Goal: Transaction & Acquisition: Purchase product/service

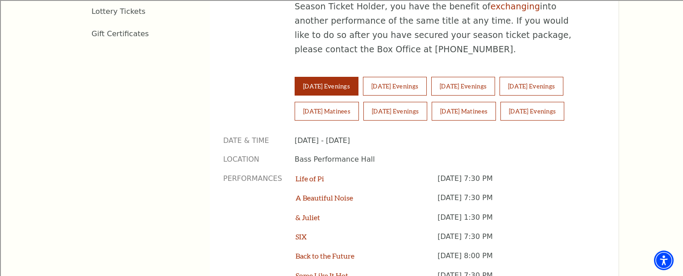
scroll to position [633, 0]
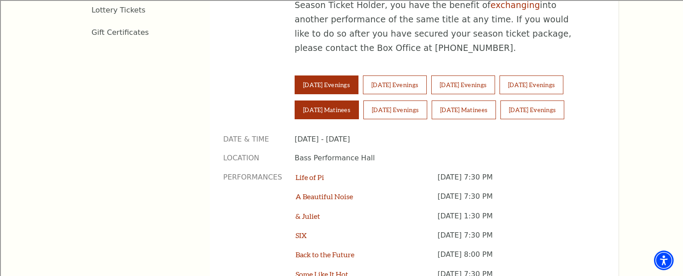
click at [344, 100] on button "Saturday Matinees" at bounding box center [326, 109] width 64 height 19
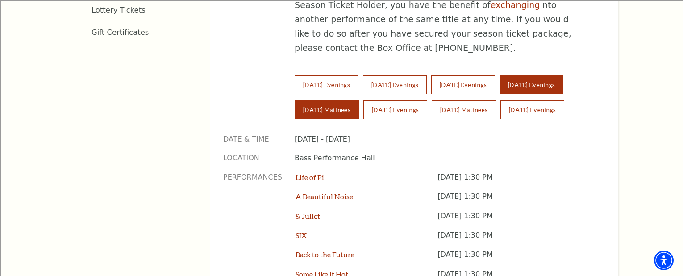
click at [553, 75] on button "Friday Evenings" at bounding box center [531, 84] width 64 height 19
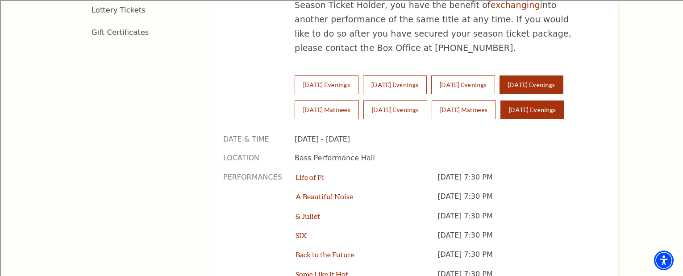
click at [542, 100] on button "Sunday Evenings" at bounding box center [532, 109] width 64 height 19
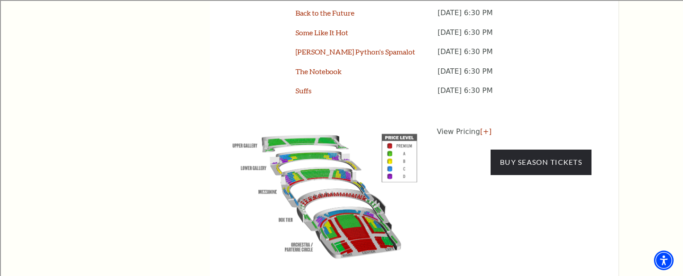
scroll to position [877, 0]
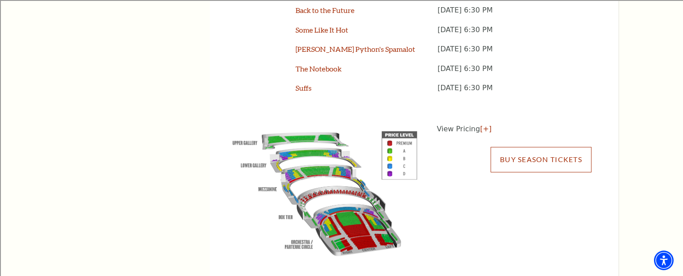
click at [529, 147] on link "Buy Season Tickets" at bounding box center [540, 159] width 101 height 25
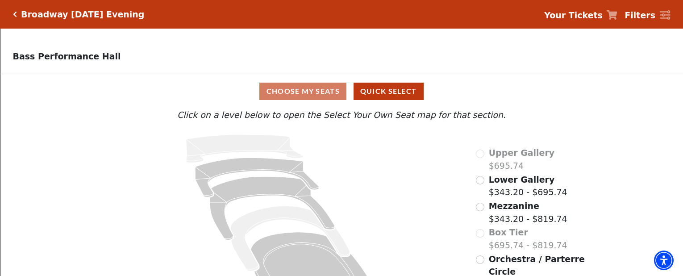
click at [638, 132] on div "Choose My Seats Quick Select Current Level Click on a level below to open the S…" at bounding box center [341, 191] width 683 height 235
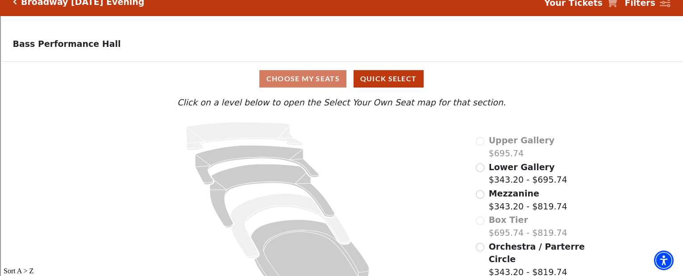
scroll to position [33, 0]
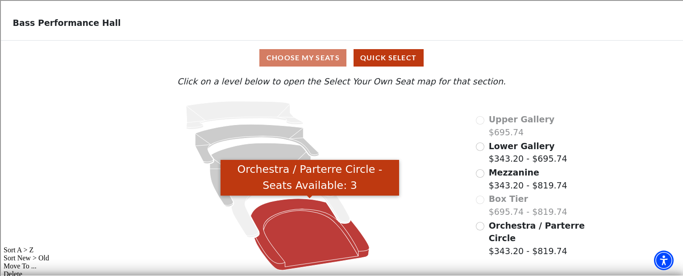
click at [319, 231] on icon "Orchestra / Parterre Circle - Seats Available: 3" at bounding box center [309, 234] width 119 height 71
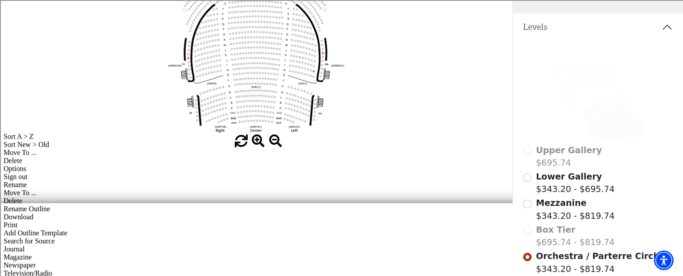
scroll to position [148, 0]
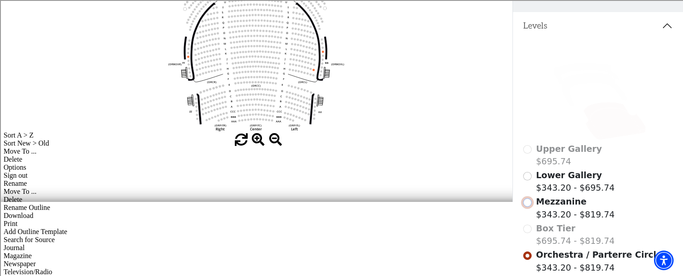
click at [528, 202] on input "Mezzanine$343.20 - $819.74\a" at bounding box center [527, 202] width 8 height 8
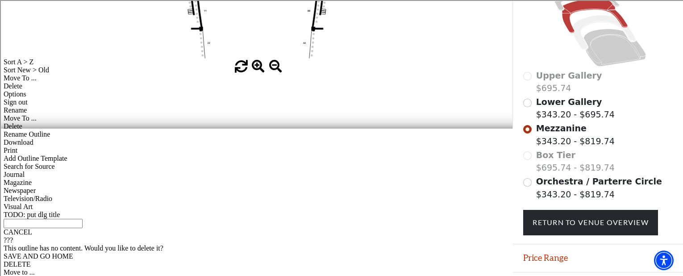
scroll to position [222, 0]
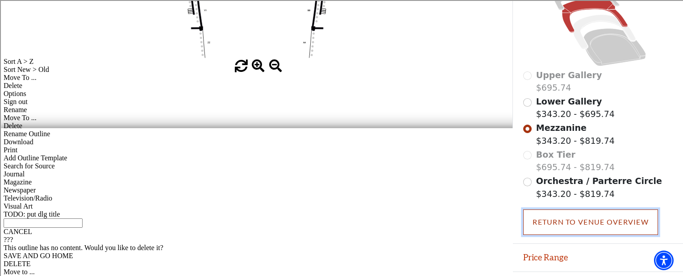
click at [589, 225] on link "Return To Venue Overview" at bounding box center [590, 221] width 135 height 25
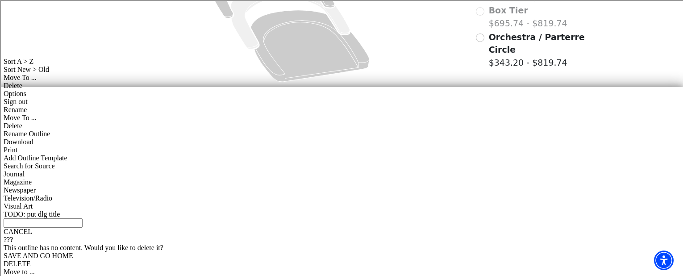
scroll to position [33, 0]
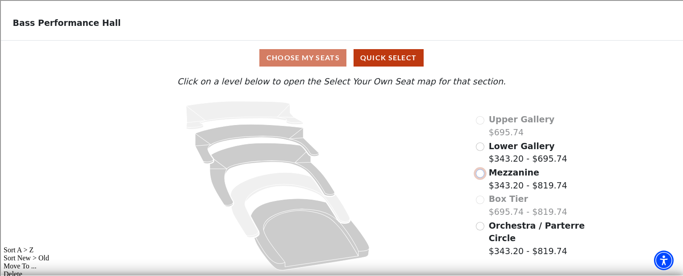
click at [481, 172] on input "Mezzanine$343.20 - $819.74\a" at bounding box center [480, 173] width 8 height 8
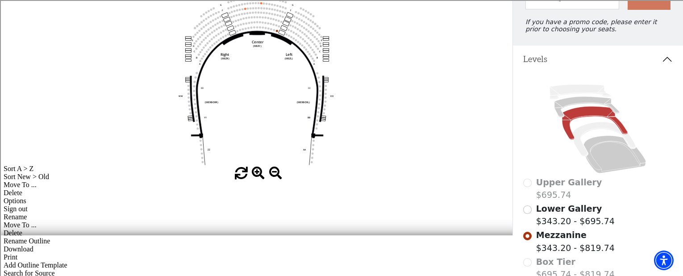
scroll to position [112, 0]
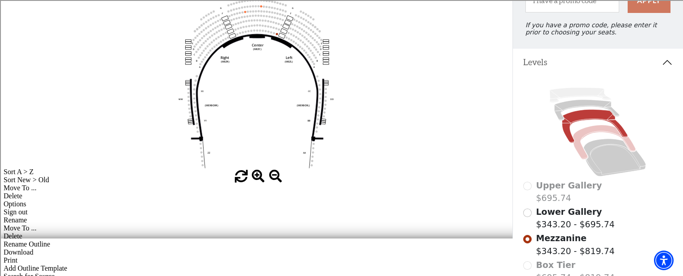
click at [632, 146] on icon at bounding box center [604, 142] width 62 height 34
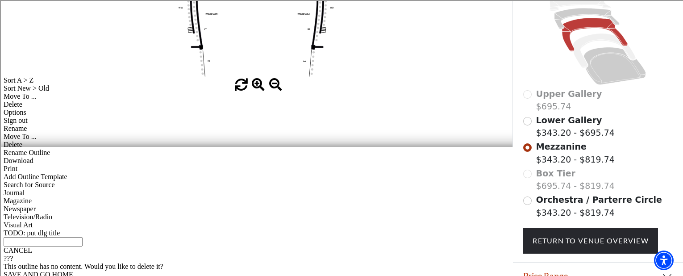
scroll to position [200, 0]
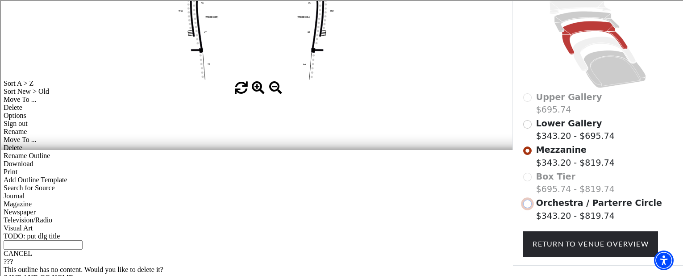
click at [526, 205] on input "Orchestra / Parterre Circle$343.20 - $819.74\a" at bounding box center [527, 203] width 8 height 8
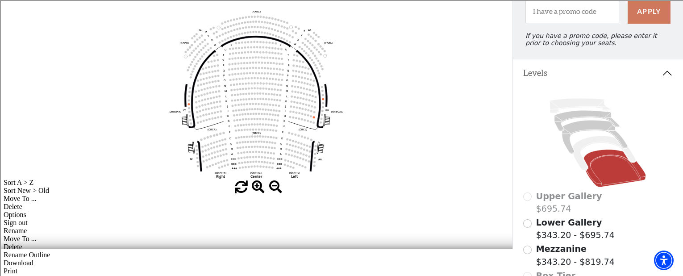
scroll to position [99, 0]
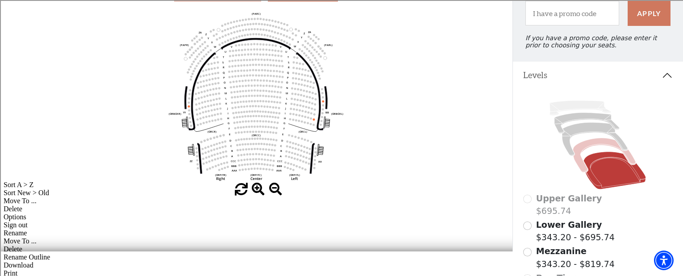
click at [631, 156] on icon at bounding box center [604, 155] width 62 height 34
click at [631, 158] on icon at bounding box center [604, 155] width 62 height 34
click at [604, 143] on icon at bounding box center [604, 155] width 62 height 34
click at [604, 144] on icon at bounding box center [604, 155] width 62 height 34
click at [620, 141] on icon at bounding box center [595, 138] width 66 height 33
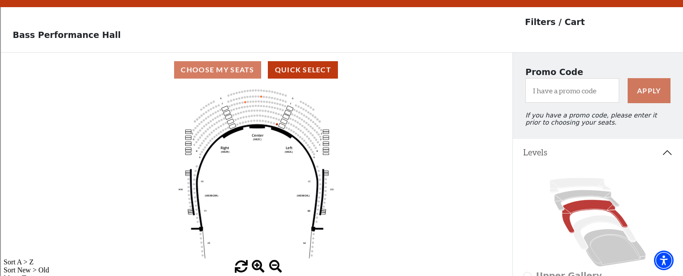
scroll to position [41, 0]
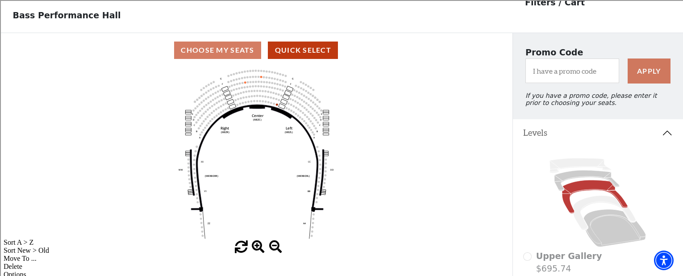
click at [276, 104] on use "Seat Selected" at bounding box center [277, 104] width 2 height 2
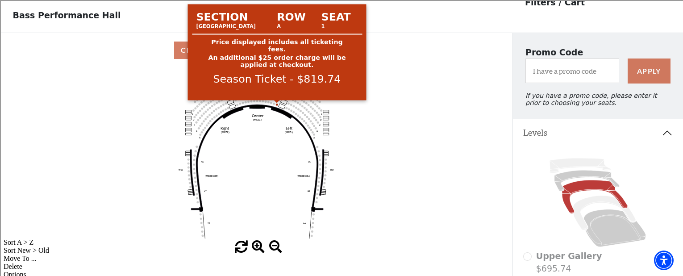
click at [277, 104] on circle at bounding box center [277, 104] width 2 height 2
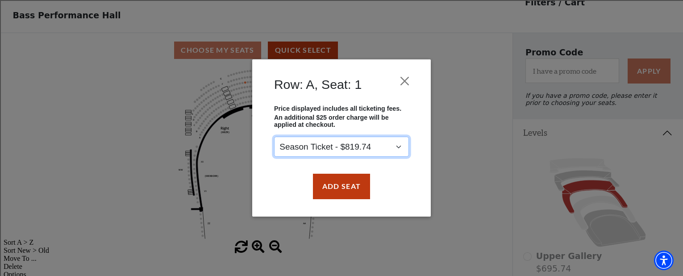
click at [399, 148] on select "Season Ticket - $819.74" at bounding box center [341, 147] width 135 height 20
click at [403, 79] on button "Close" at bounding box center [404, 81] width 17 height 17
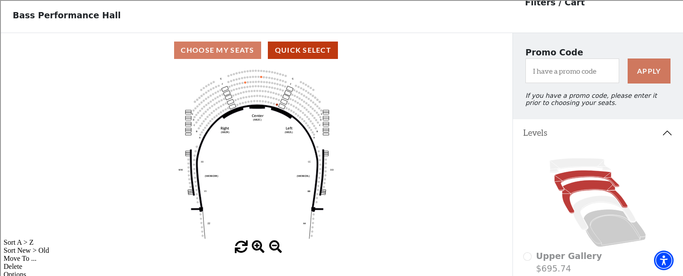
click at [615, 183] on icon at bounding box center [586, 180] width 65 height 21
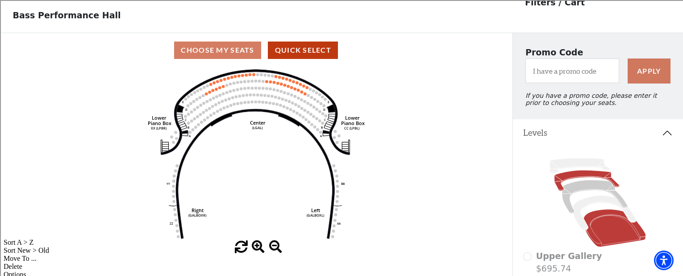
click at [620, 225] on icon at bounding box center [615, 227] width 62 height 37
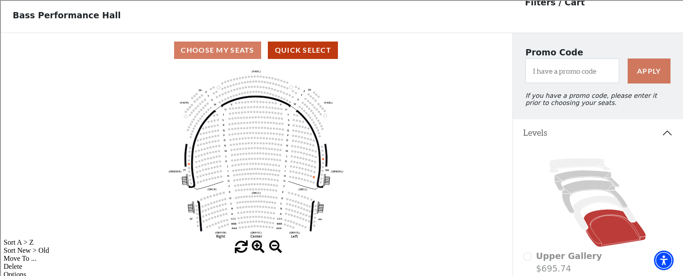
click at [190, 164] on icon "Left (ORPITL) Right (ORPITR) Center (ORPITC) ZZ AA YY BB ZA ZA (ORCL) (ORCR) (O…" at bounding box center [255, 153] width 461 height 173
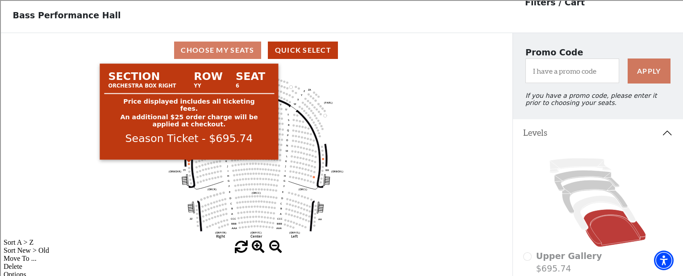
click at [189, 164] on circle at bounding box center [189, 164] width 2 height 2
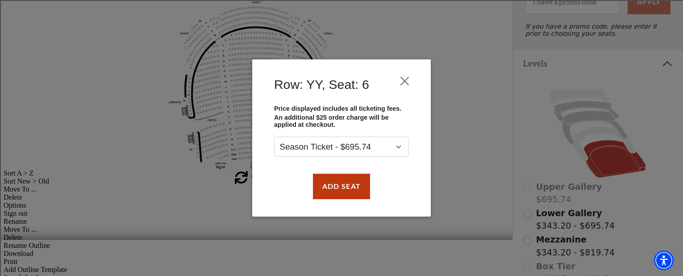
scroll to position [112, 0]
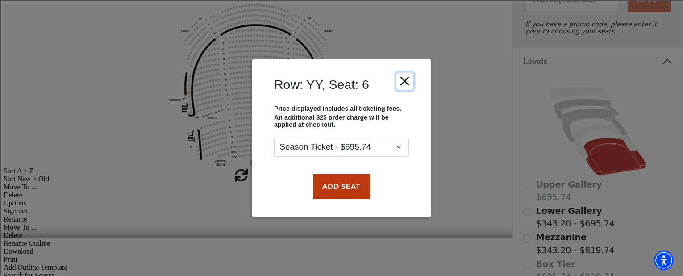
click at [409, 77] on button "Close" at bounding box center [404, 81] width 17 height 17
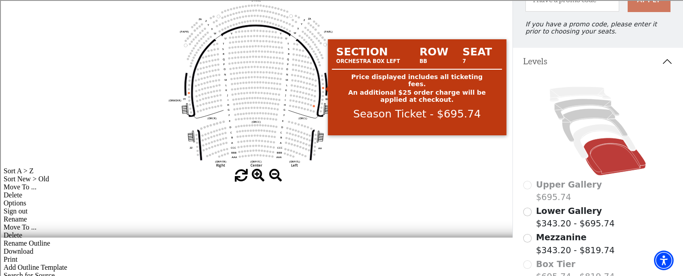
click at [323, 87] on circle at bounding box center [323, 88] width 2 height 2
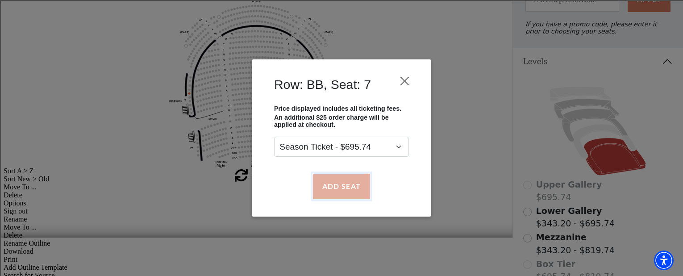
click at [327, 185] on button "Add Seat" at bounding box center [341, 186] width 57 height 25
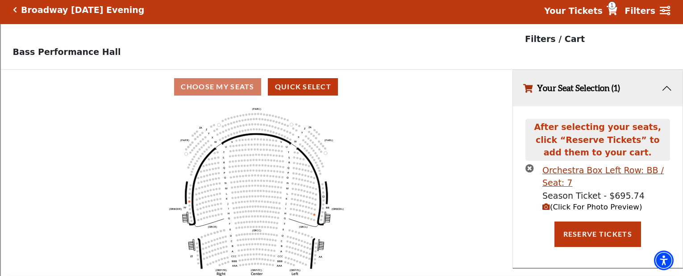
scroll to position [0, 0]
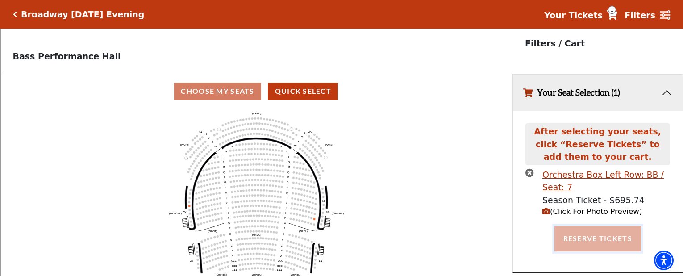
click at [607, 238] on button "Reserve Tickets" at bounding box center [597, 238] width 87 height 25
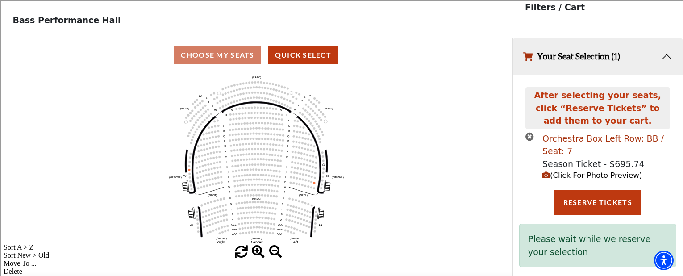
scroll to position [49, 0]
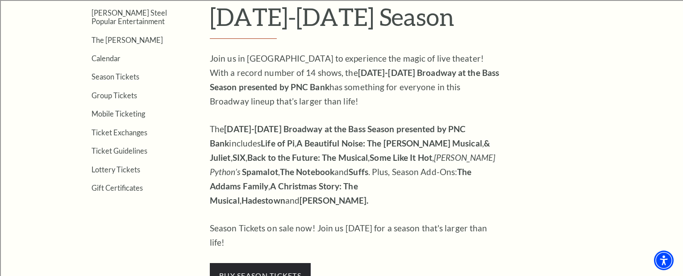
scroll to position [286, 0]
click at [157, 44] on ul "Now On Sale Broadway At The Bass presented by PNC Bank Irwin Steel Popular Ente…" at bounding box center [124, 76] width 118 height 229
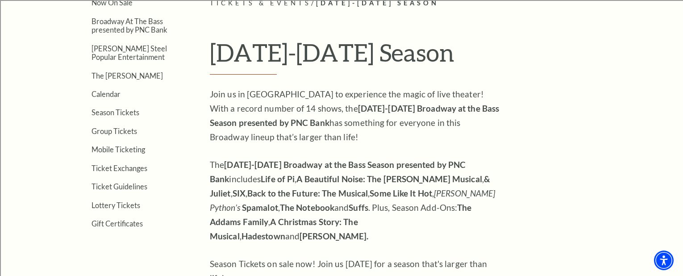
scroll to position [232, 0]
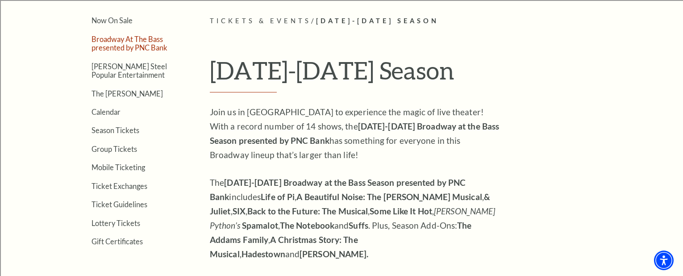
click at [123, 44] on link "Broadway At The Bass presented by PNC Bank" at bounding box center [129, 43] width 76 height 17
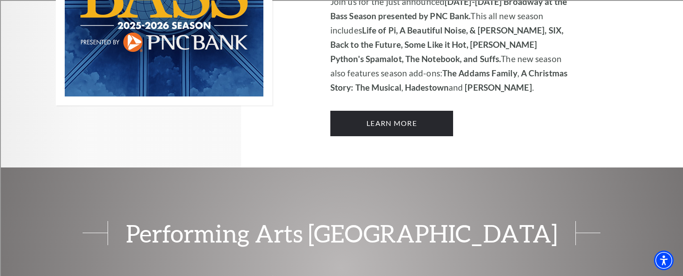
scroll to position [749, 0]
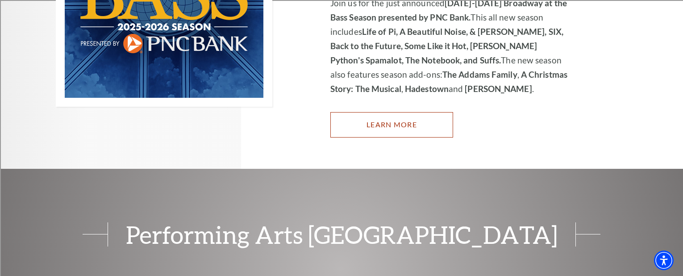
click at [382, 115] on link "Learn More" at bounding box center [391, 124] width 123 height 25
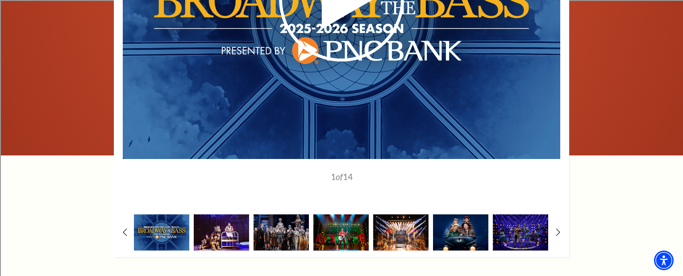
scroll to position [803, 0]
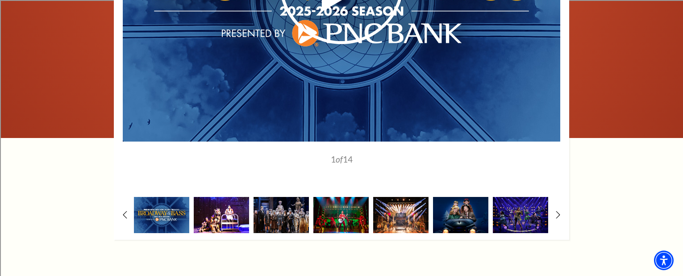
click at [219, 197] on img at bounding box center [221, 215] width 55 height 36
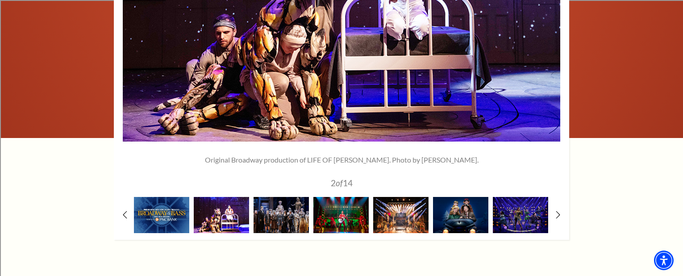
click at [224, 197] on img at bounding box center [221, 215] width 55 height 36
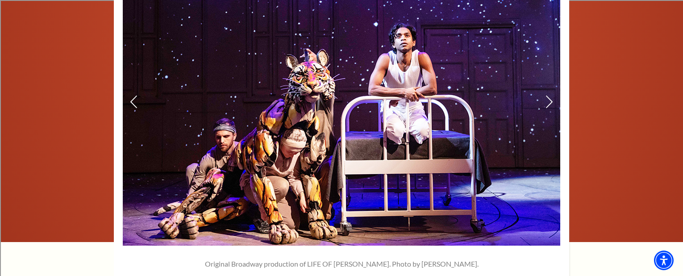
scroll to position [696, 0]
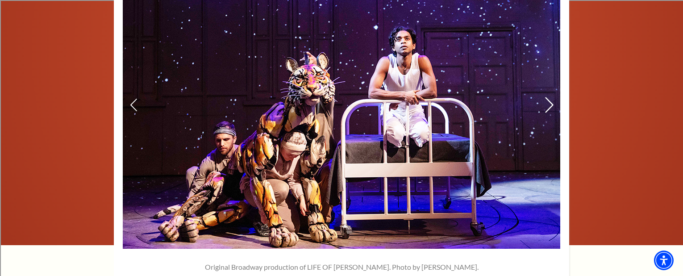
click at [546, 97] on icon at bounding box center [548, 105] width 9 height 16
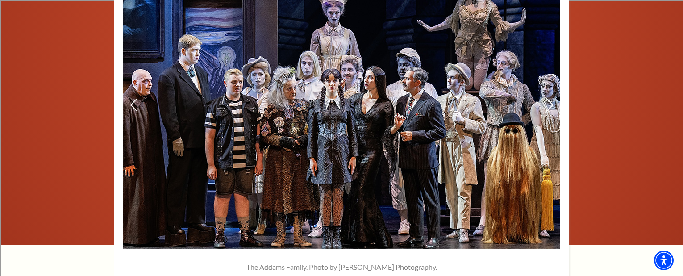
click at [546, 97] on icon at bounding box center [548, 105] width 9 height 16
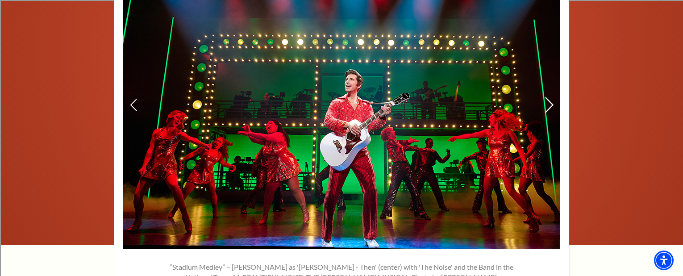
click at [547, 97] on icon at bounding box center [548, 105] width 9 height 16
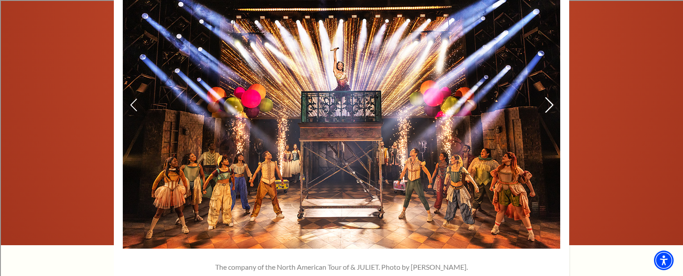
click at [547, 97] on icon at bounding box center [548, 105] width 9 height 16
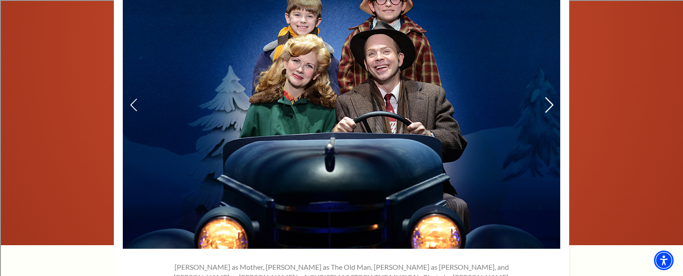
click at [547, 97] on icon at bounding box center [548, 105] width 9 height 16
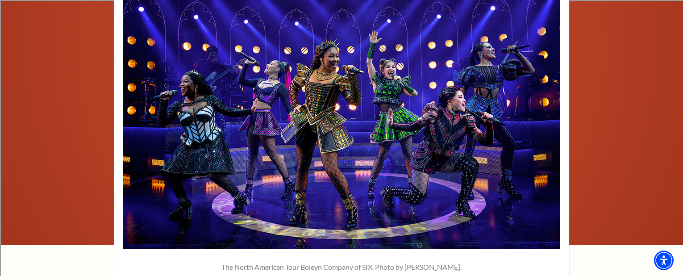
click at [575, 223] on image-gallery-directive "1" at bounding box center [341, 149] width 517 height 393
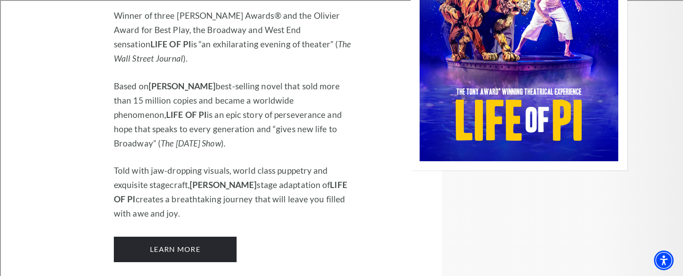
scroll to position [1285, 0]
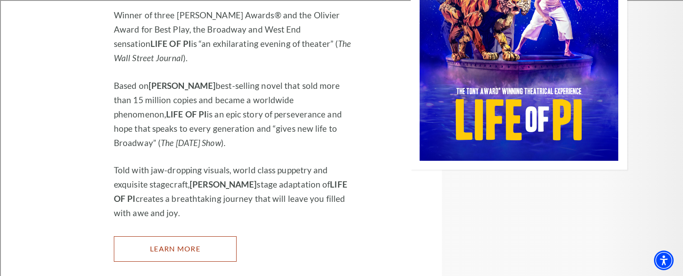
click at [161, 236] on link "Learn More" at bounding box center [175, 248] width 123 height 25
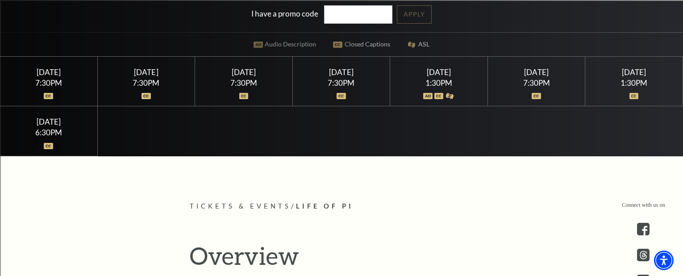
scroll to position [214, 0]
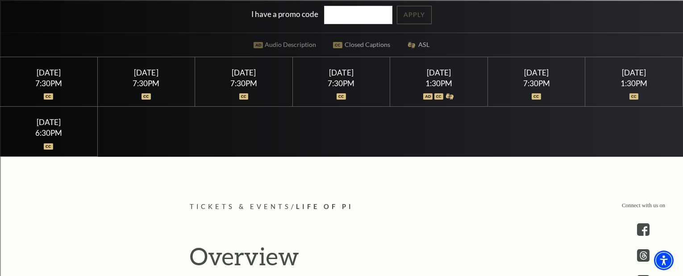
click at [539, 77] on div "[DATE]" at bounding box center [536, 72] width 76 height 9
drag, startPoint x: 539, startPoint y: 86, endPoint x: 531, endPoint y: 86, distance: 8.5
click at [539, 86] on div "[DATE] 7:30PM" at bounding box center [537, 82] width 98 height 50
drag, startPoint x: 452, startPoint y: 100, endPoint x: 467, endPoint y: 95, distance: 15.7
click at [452, 96] on div at bounding box center [439, 91] width 76 height 9
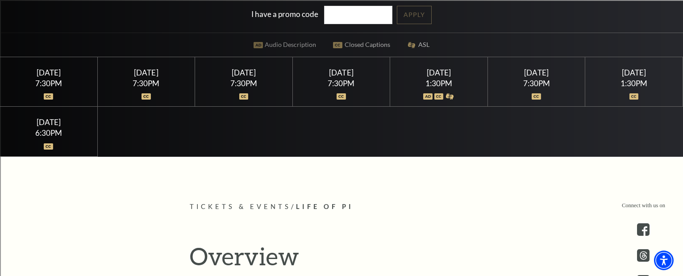
click at [494, 95] on div "[DATE] 7:30PM" at bounding box center [537, 82] width 98 height 50
click at [498, 87] on div "7:30PM" at bounding box center [536, 83] width 76 height 8
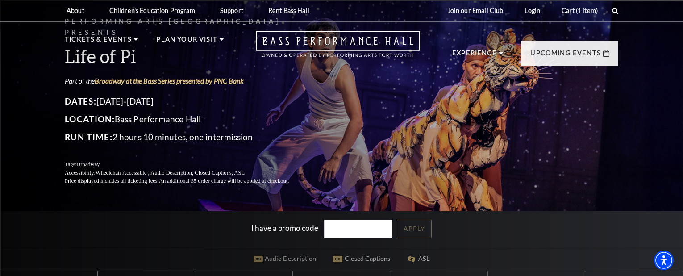
scroll to position [0, 0]
drag, startPoint x: 361, startPoint y: 229, endPoint x: 400, endPoint y: 229, distance: 38.4
click at [362, 229] on input "I have a promo code" at bounding box center [358, 229] width 69 height 18
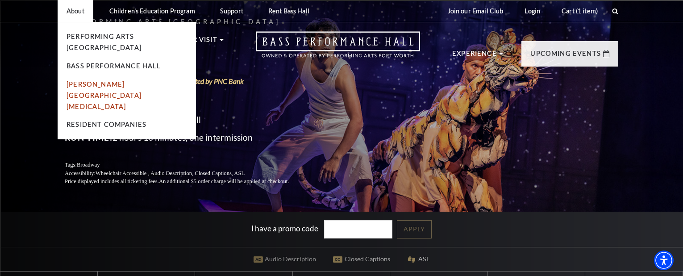
click at [93, 80] on link "Maddox Muse Center" at bounding box center [103, 95] width 75 height 30
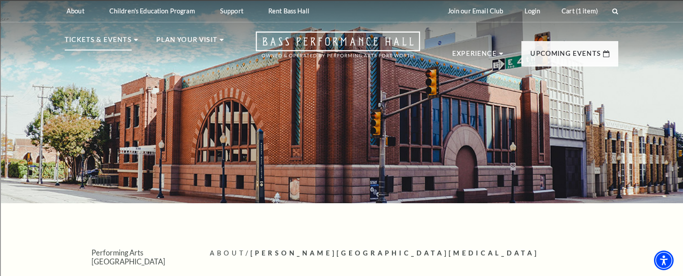
click at [114, 41] on p "Tickets & Events" at bounding box center [98, 42] width 67 height 16
drag, startPoint x: 112, startPoint y: 48, endPoint x: 99, endPoint y: 48, distance: 12.5
click at [105, 48] on p "Tickets & Events" at bounding box center [98, 42] width 67 height 16
click at [82, 37] on p "Tickets & Events" at bounding box center [98, 42] width 67 height 16
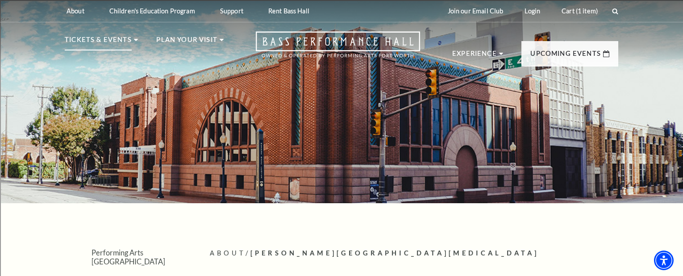
click at [135, 41] on use at bounding box center [136, 40] width 4 height 2
click at [135, 40] on use at bounding box center [136, 40] width 4 height 2
click at [113, 40] on p "Tickets & Events" at bounding box center [98, 42] width 67 height 16
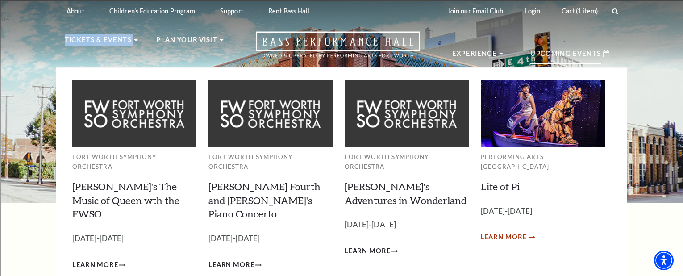
click at [510, 232] on span "Learn More" at bounding box center [503, 237] width 46 height 11
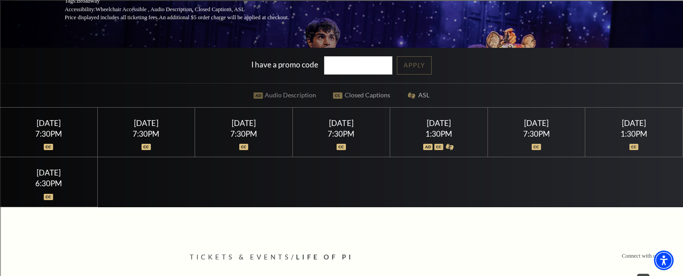
scroll to position [161, 0]
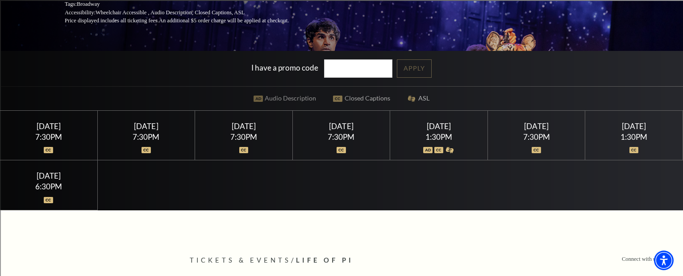
click at [535, 153] on img at bounding box center [535, 150] width 9 height 6
click at [513, 149] on div at bounding box center [536, 145] width 76 height 9
click at [561, 149] on div at bounding box center [536, 145] width 76 height 9
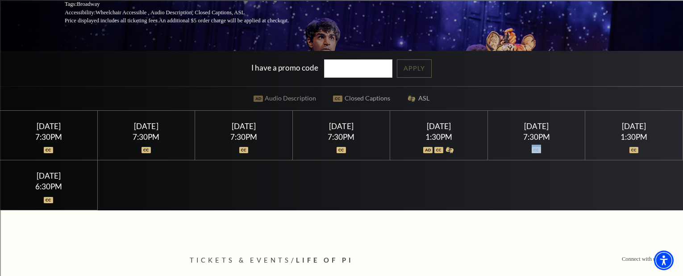
click at [561, 149] on div at bounding box center [536, 145] width 76 height 9
click at [561, 149] on div "Saturday September 27 7:30PM" at bounding box center [537, 136] width 98 height 50
click at [504, 52] on div "I have a promo code Apply" at bounding box center [341, 68] width 683 height 35
click at [500, 46] on div "Performing Arts Fort Worth Presents Life of Pi Part of the Broadway at the Bass…" at bounding box center [341, 20] width 683 height 380
click at [498, 45] on div "Performing Arts Fort Worth Presents Life of Pi Part of the Broadway at the Bass…" at bounding box center [341, 20] width 683 height 380
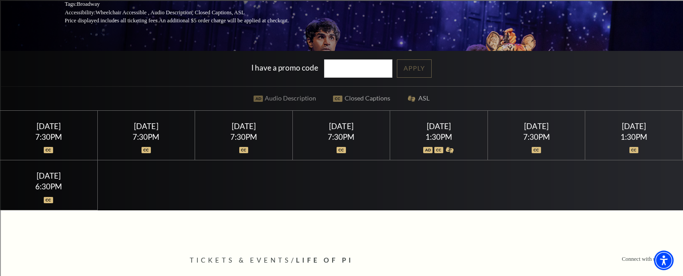
click at [604, 147] on div at bounding box center [634, 145] width 76 height 9
click at [604, 146] on div at bounding box center [634, 145] width 76 height 9
click at [602, 141] on div at bounding box center [634, 145] width 76 height 9
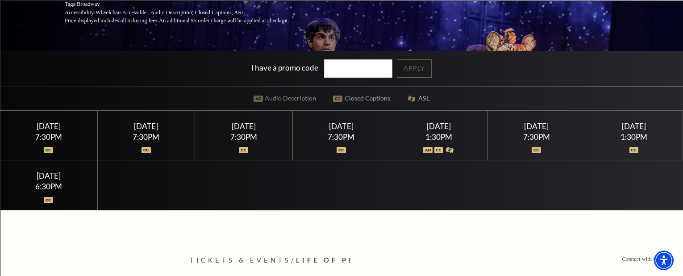
click at [568, 43] on div "Performing Arts Fort Worth Presents Life of Pi Part of the Broadway at the Bass…" at bounding box center [341, 20] width 683 height 380
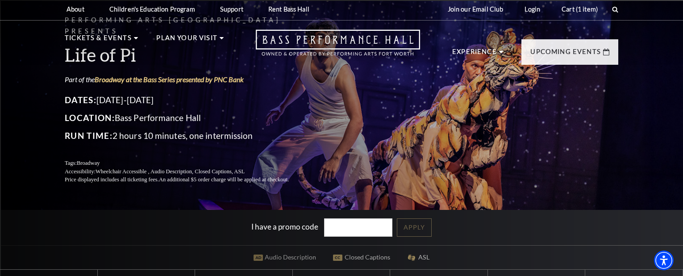
scroll to position [0, 0]
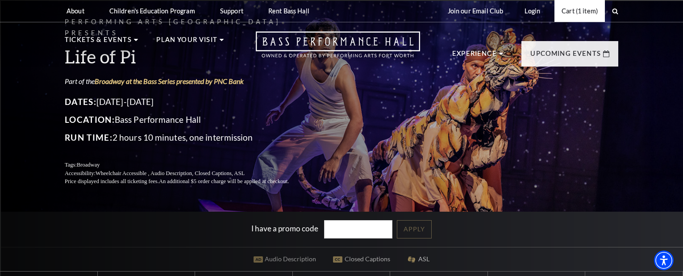
click at [583, 11] on link "Cart (1 item)" at bounding box center [579, 11] width 50 height 22
click at [577, 11] on link "Cart (1 item)" at bounding box center [579, 11] width 50 height 22
click at [583, 16] on link "Cart (1 item)" at bounding box center [579, 11] width 50 height 22
click at [583, 13] on link "Cart (1 item)" at bounding box center [579, 11] width 50 height 22
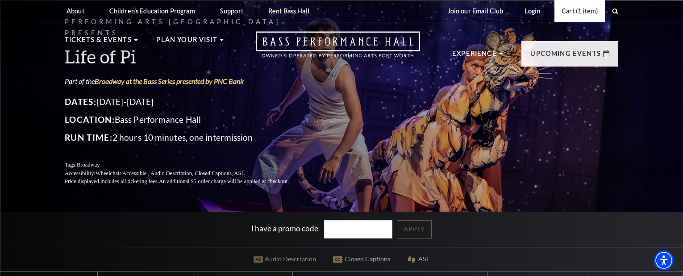
click at [584, 13] on link "Cart (1 item)" at bounding box center [579, 11] width 50 height 22
click at [583, 16] on link "Cart (1 item)" at bounding box center [579, 11] width 50 height 22
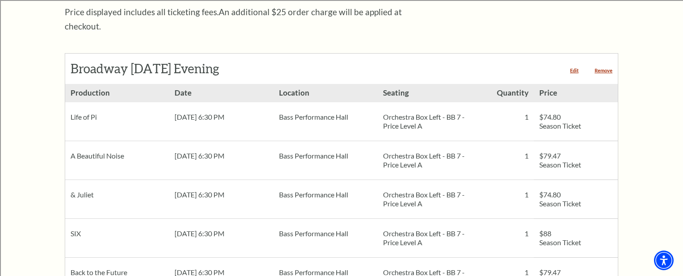
scroll to position [357, 0]
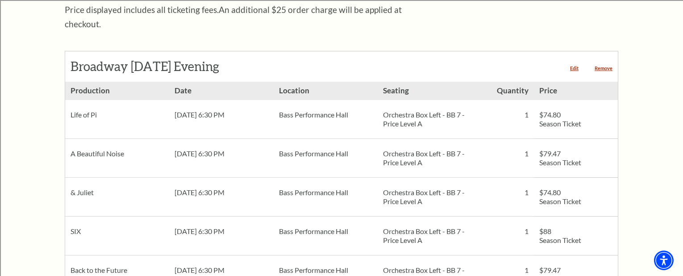
click at [552, 105] on span "$74.80 Season Ticket" at bounding box center [576, 119] width 84 height 38
click at [567, 105] on span "$74.80 Season Ticket" at bounding box center [576, 119] width 84 height 38
drag, startPoint x: 581, startPoint y: 105, endPoint x: 587, endPoint y: 102, distance: 6.4
click at [581, 105] on span "$74.80 Season Ticket" at bounding box center [576, 119] width 84 height 38
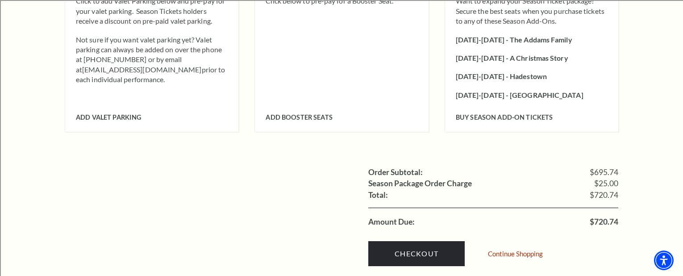
scroll to position [1035, 0]
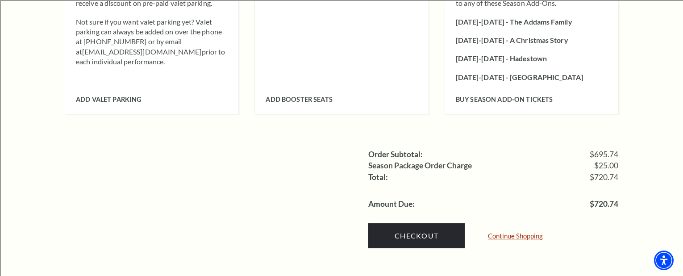
click at [504, 232] on link "Continue Shopping" at bounding box center [515, 235] width 55 height 7
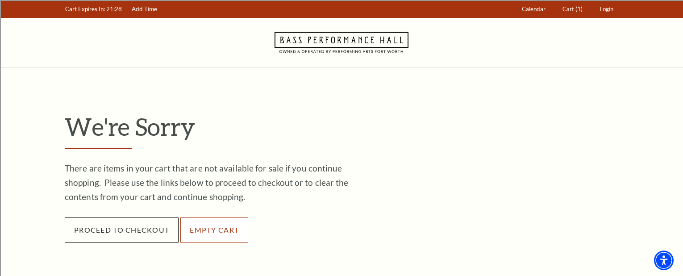
click at [215, 231] on button "Empty Cart" at bounding box center [214, 229] width 68 height 25
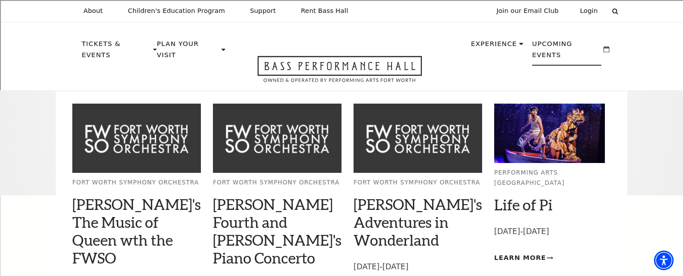
click at [586, 67] on li "Upcoming Events Fort Worth Symphony Orchestra [PERSON_NAME]'s The Music of Quee…" at bounding box center [570, 56] width 95 height 50
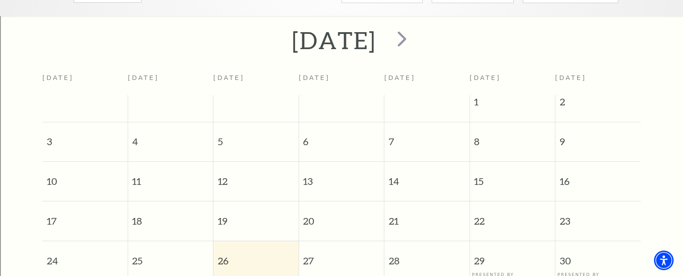
scroll to position [171, 0]
click at [414, 27] on span "next" at bounding box center [401, 38] width 25 height 25
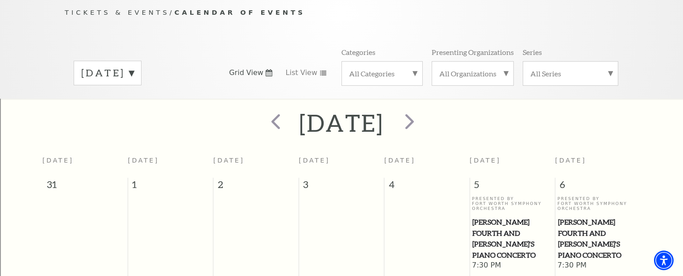
scroll to position [72, 0]
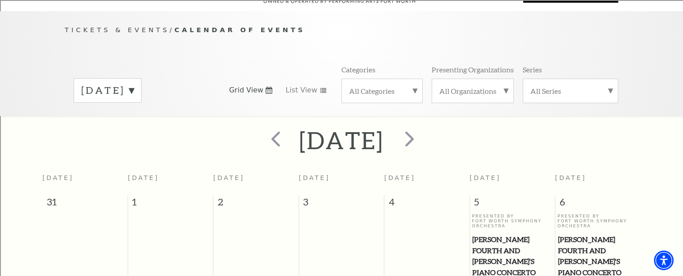
click at [586, 132] on div "[DATE]" at bounding box center [341, 140] width 683 height 32
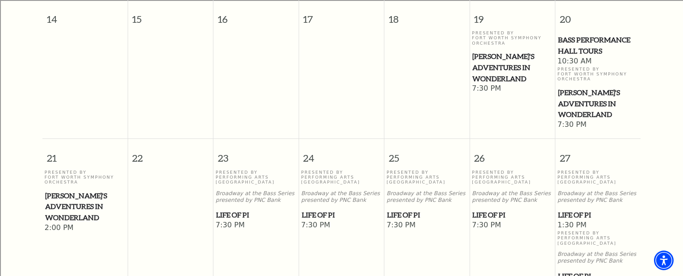
scroll to position [500, 0]
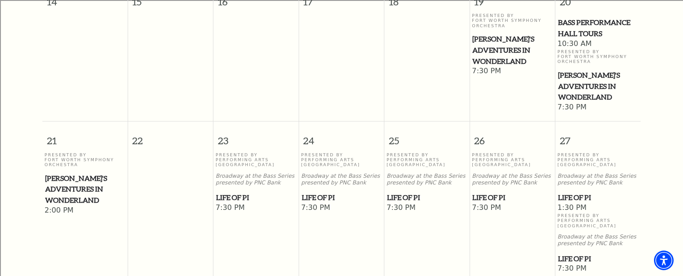
click at [573, 203] on span "1:30 PM" at bounding box center [597, 208] width 81 height 10
click at [591, 233] on p "Broadway at the Bass Series presented by PNC Bank" at bounding box center [597, 239] width 81 height 13
click at [579, 253] on span "Life of Pi" at bounding box center [598, 258] width 80 height 11
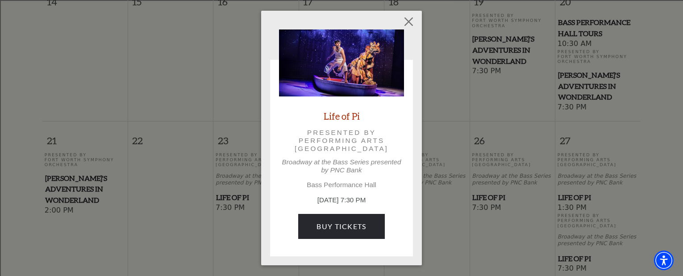
click at [579, 217] on div "Life of Pi Presented by Performing Arts Fort Worth Broadway at the Bass Series …" at bounding box center [341, 138] width 683 height 276
click at [408, 19] on button "Close" at bounding box center [408, 21] width 17 height 17
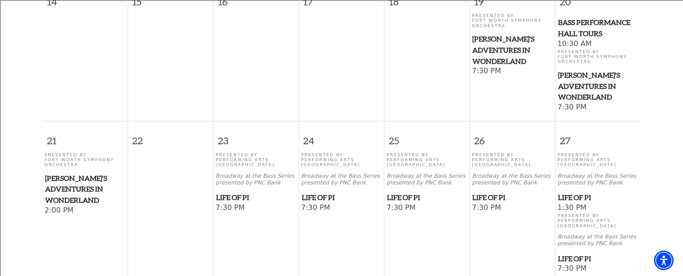
click at [568, 213] on p "Presented By Performing Arts [GEOGRAPHIC_DATA]" at bounding box center [597, 220] width 81 height 15
click at [568, 213] on p "Presented By Performing Arts Fort Worth" at bounding box center [597, 220] width 81 height 15
click at [569, 192] on span "Life of Pi" at bounding box center [598, 197] width 80 height 11
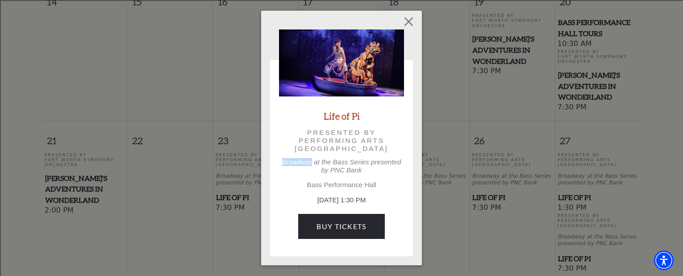
click at [569, 157] on div "Life of Pi Presented by Performing Arts Fort Worth Broadway at the Bass Series …" at bounding box center [341, 138] width 683 height 276
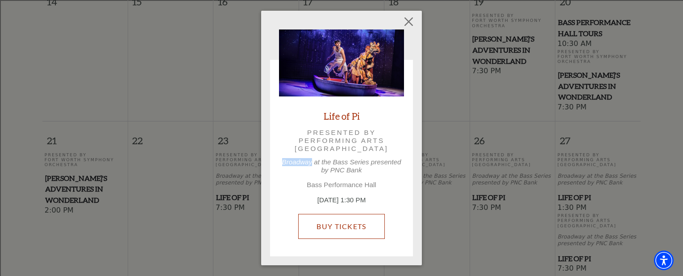
click at [343, 224] on link "Buy Tickets" at bounding box center [341, 226] width 86 height 25
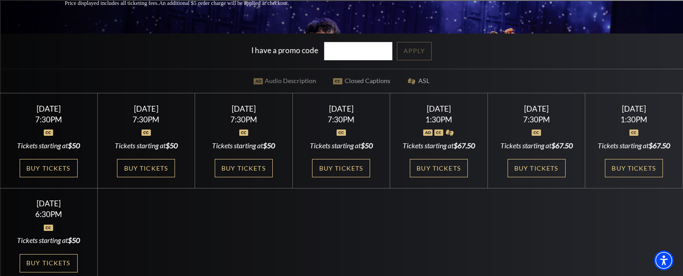
scroll to position [178, 0]
click at [446, 172] on link "Buy Tickets" at bounding box center [439, 167] width 58 height 18
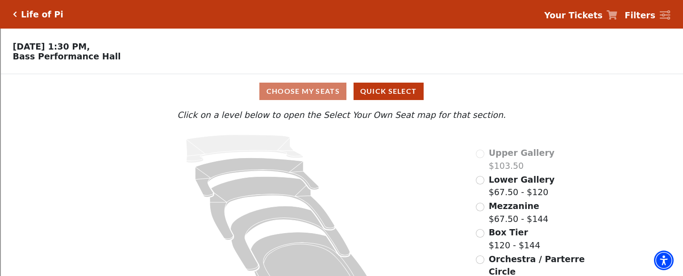
click at [15, 15] on icon "Click here to go back to filters" at bounding box center [15, 14] width 4 height 6
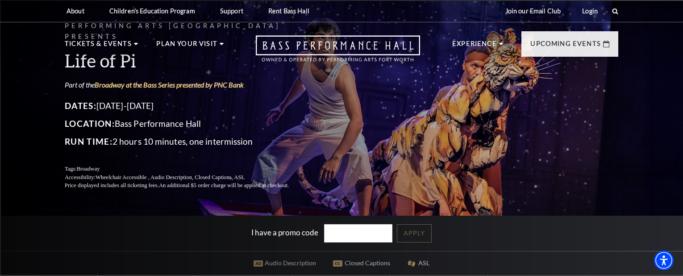
click at [445, 69] on link "Open this option" at bounding box center [338, 52] width 228 height 35
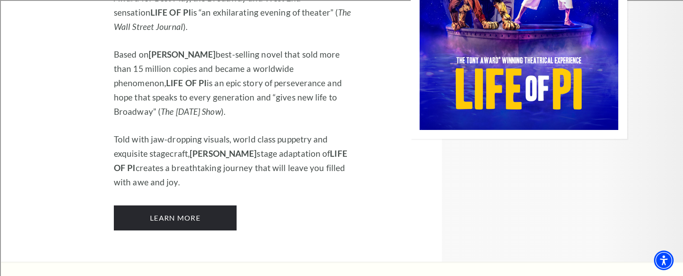
scroll to position [1089, 0]
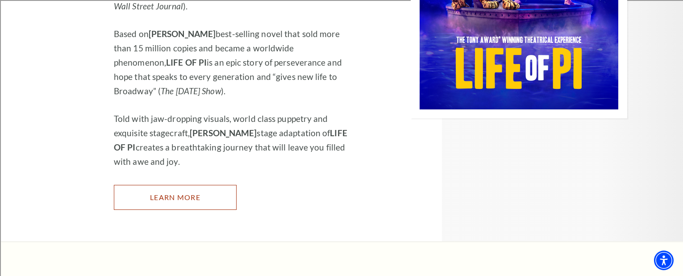
click at [169, 185] on link "Learn More" at bounding box center [175, 197] width 123 height 25
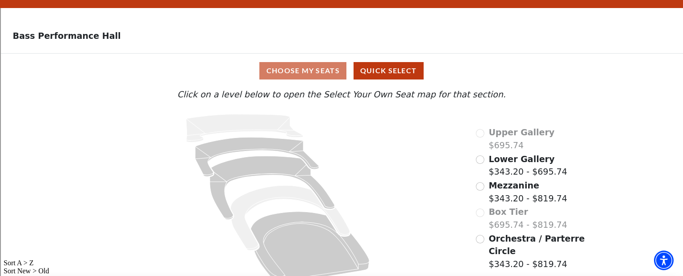
scroll to position [33, 0]
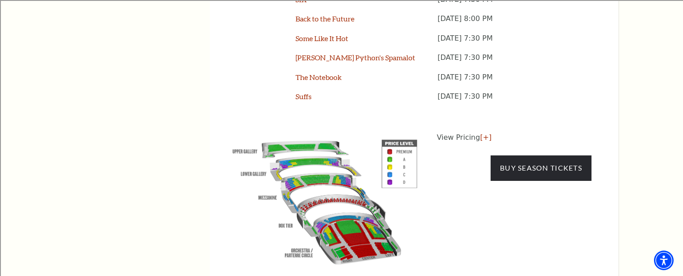
scroll to position [877, 0]
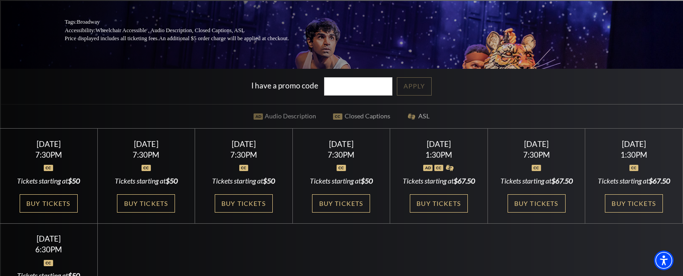
scroll to position [161, 0]
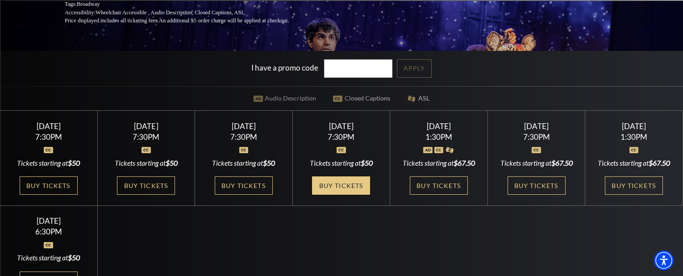
click at [340, 186] on link "Buy Tickets" at bounding box center [341, 185] width 58 height 18
click at [340, 183] on link "Buy Tickets" at bounding box center [341, 185] width 58 height 18
click at [340, 185] on link "Buy Tickets" at bounding box center [341, 185] width 58 height 18
click at [349, 185] on link "Buy Tickets" at bounding box center [341, 185] width 58 height 18
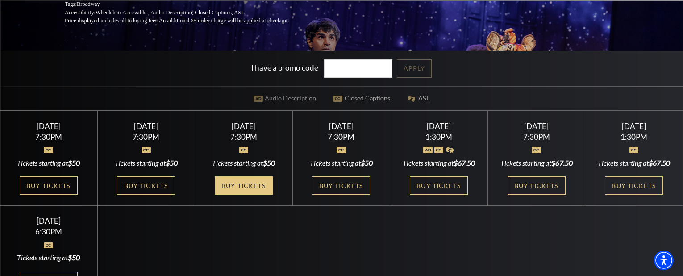
click at [254, 195] on link "Buy Tickets" at bounding box center [244, 185] width 58 height 18
click at [244, 194] on link "Buy Tickets" at bounding box center [244, 185] width 58 height 18
click at [240, 193] on link "Buy Tickets" at bounding box center [244, 185] width 58 height 18
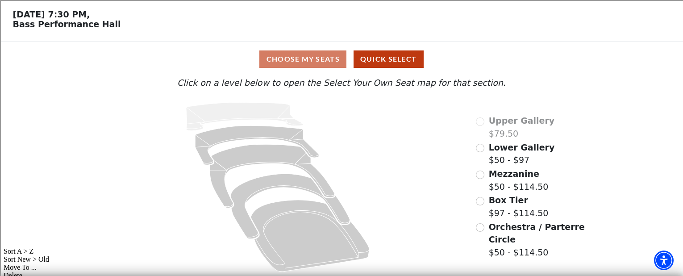
scroll to position [33, 0]
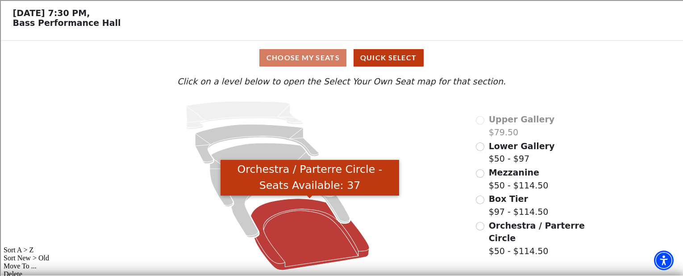
click at [319, 238] on icon "Orchestra / Parterre Circle - Seats Available: 37" at bounding box center [309, 234] width 119 height 71
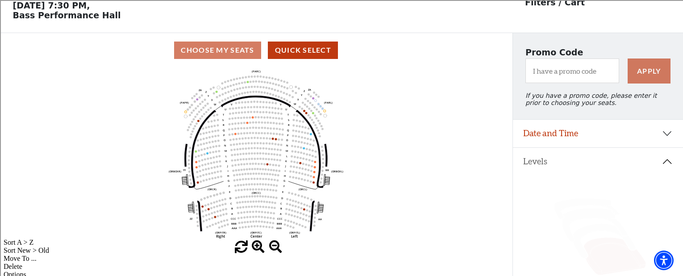
scroll to position [41, 0]
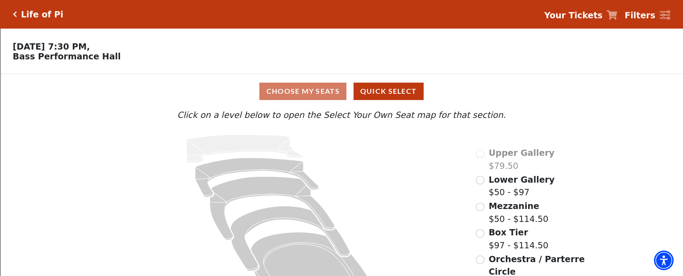
click at [413, 180] on icon at bounding box center [277, 218] width 371 height 179
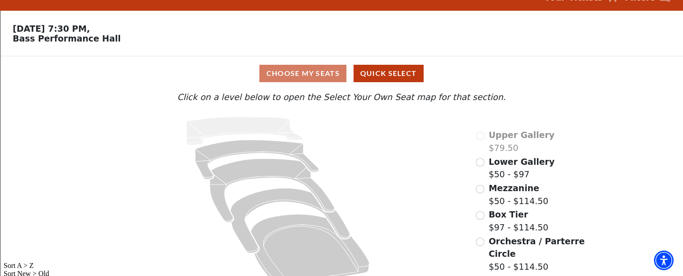
scroll to position [33, 0]
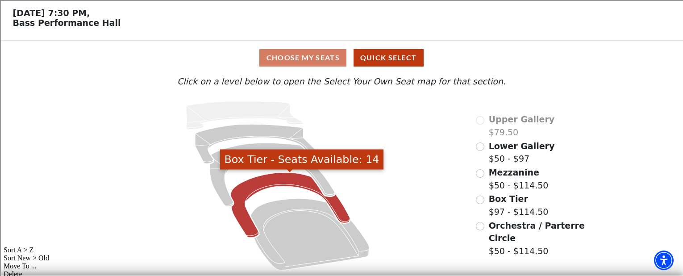
click at [339, 212] on icon "Box Tier - Seats Available: 14" at bounding box center [289, 204] width 119 height 65
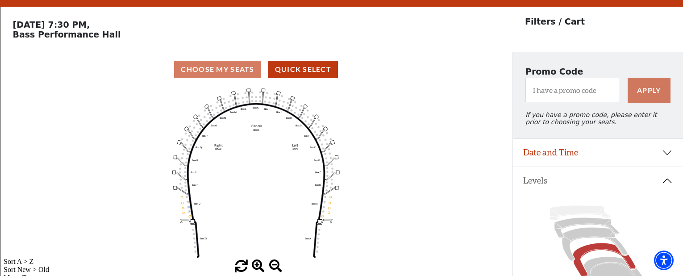
scroll to position [41, 0]
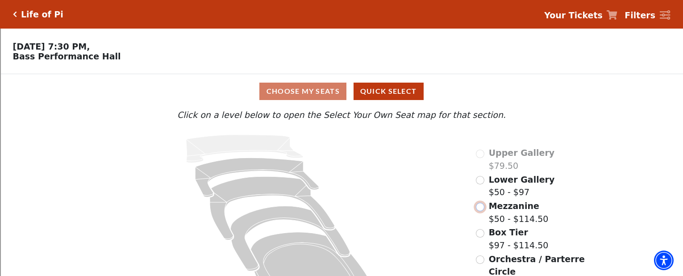
click at [482, 205] on input "Mezzanine$50 - $114.50\a" at bounding box center [480, 207] width 8 height 8
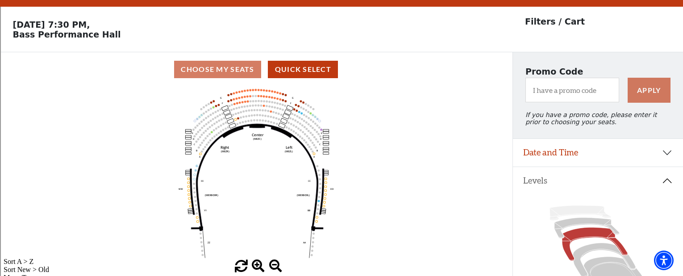
scroll to position [41, 0]
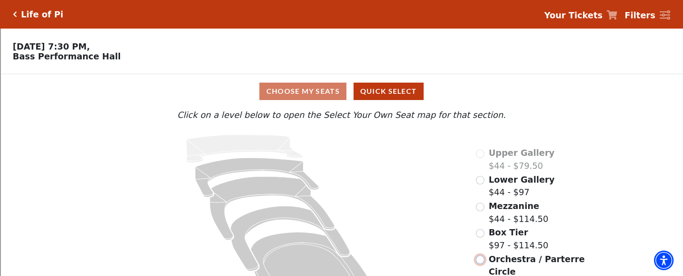
click at [479, 259] on input "Orchestra / Parterre Circle$44 - $114.50\a" at bounding box center [480, 259] width 8 height 8
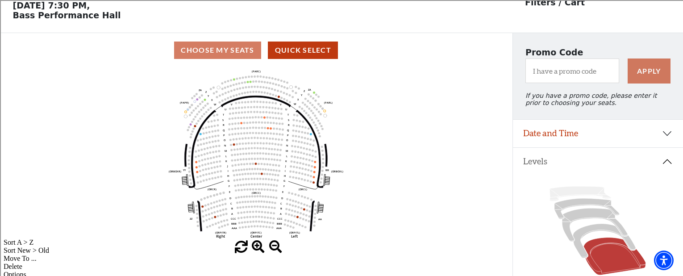
scroll to position [41, 0]
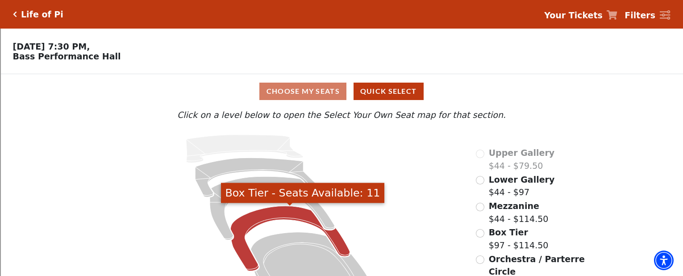
click at [335, 240] on icon "Box Tier - Seats Available: 11" at bounding box center [289, 238] width 119 height 65
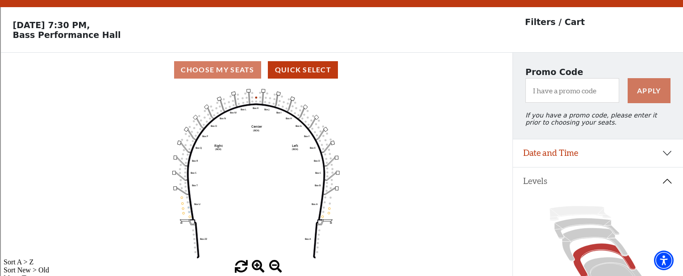
scroll to position [41, 0]
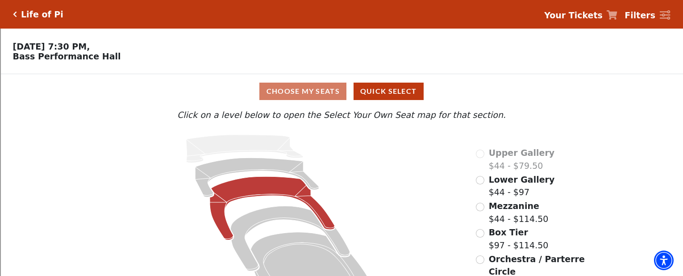
click at [319, 213] on icon at bounding box center [271, 207] width 125 height 63
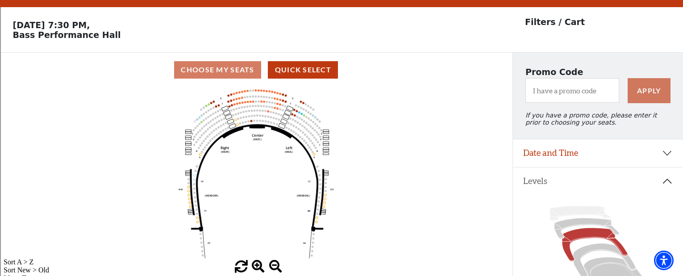
scroll to position [41, 0]
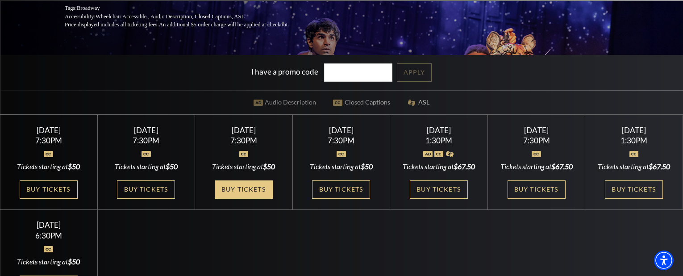
click at [248, 199] on link "Buy Tickets" at bounding box center [244, 189] width 58 height 18
click at [243, 199] on link "Buy Tickets" at bounding box center [244, 189] width 58 height 18
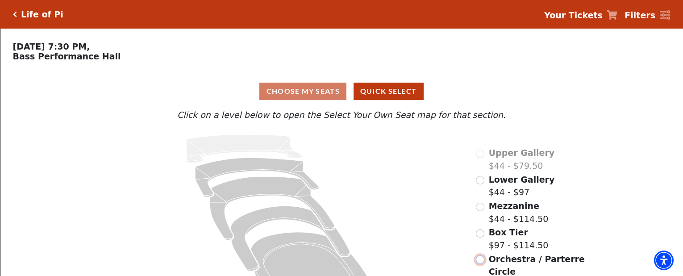
click at [480, 260] on input "Orchestra / Parterre Circle$44 - $114.50\a" at bounding box center [480, 259] width 8 height 8
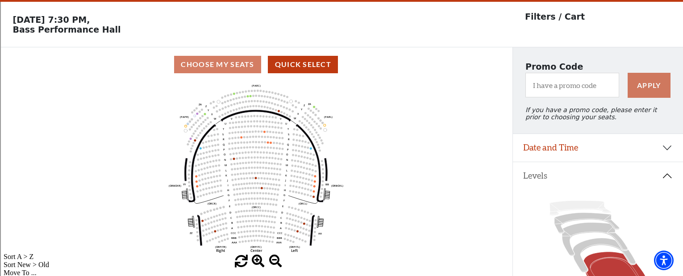
scroll to position [41, 0]
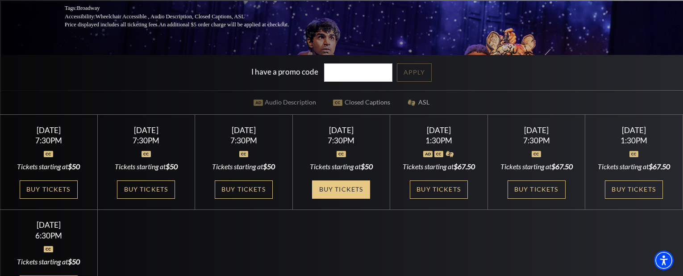
click at [337, 192] on link "Buy Tickets" at bounding box center [341, 189] width 58 height 18
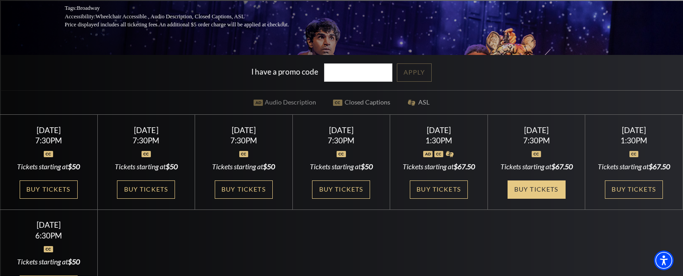
click at [530, 199] on link "Buy Tickets" at bounding box center [536, 189] width 58 height 18
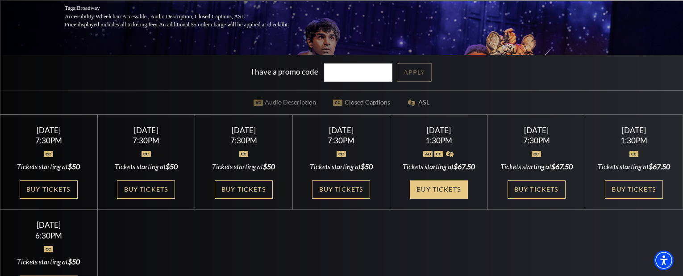
click at [436, 198] on link "Buy Tickets" at bounding box center [439, 189] width 58 height 18
click at [441, 197] on link "Buy Tickets" at bounding box center [439, 189] width 58 height 18
click at [435, 198] on link "Buy Tickets" at bounding box center [439, 189] width 58 height 18
click at [433, 196] on link "Buy Tickets" at bounding box center [439, 189] width 58 height 18
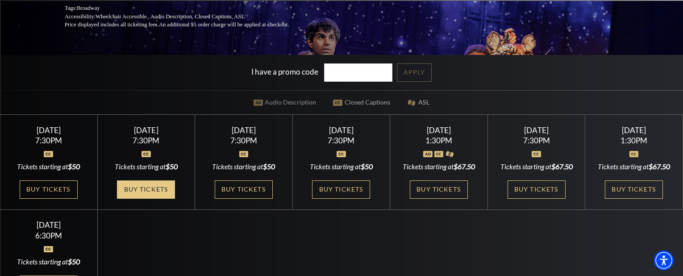
click at [144, 199] on link "Buy Tickets" at bounding box center [146, 189] width 58 height 18
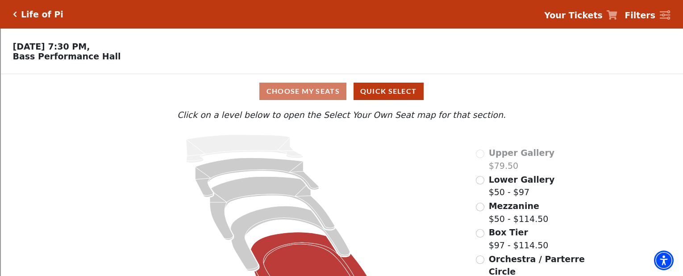
click at [307, 255] on icon at bounding box center [309, 267] width 119 height 71
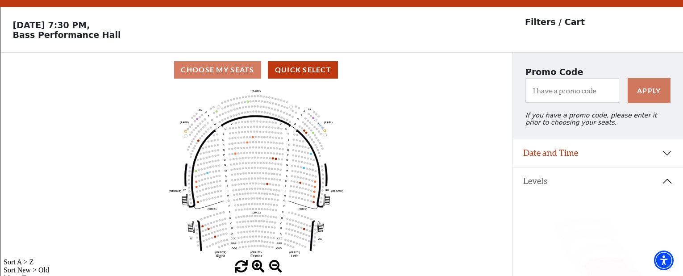
scroll to position [41, 0]
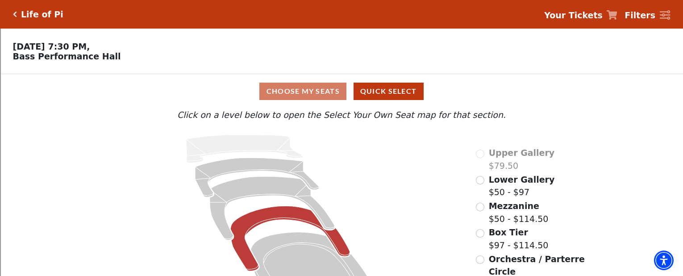
click at [336, 240] on icon at bounding box center [289, 238] width 119 height 65
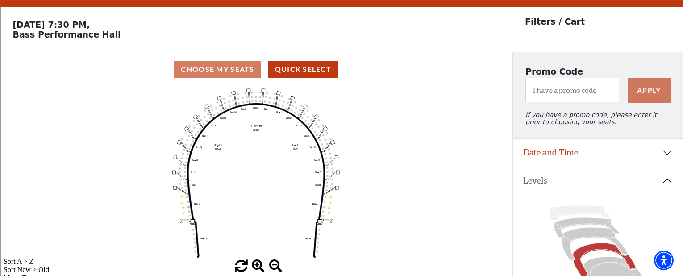
scroll to position [41, 0]
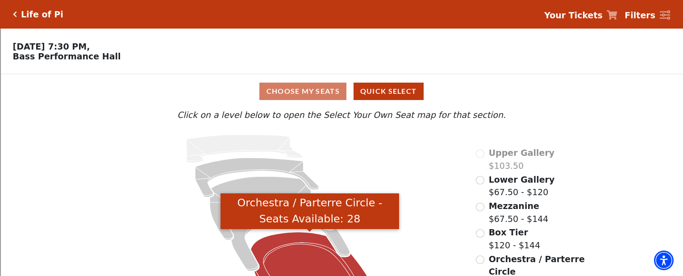
click at [350, 263] on icon "Orchestra / Parterre Circle - Seats Available: 28" at bounding box center [309, 267] width 119 height 71
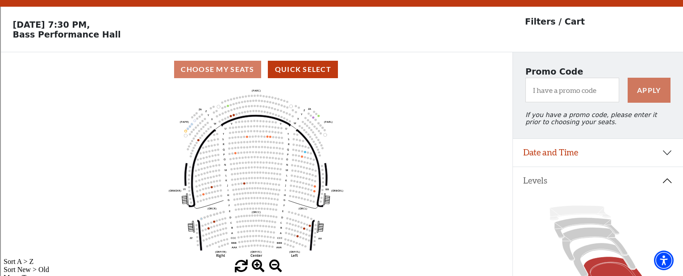
scroll to position [41, 0]
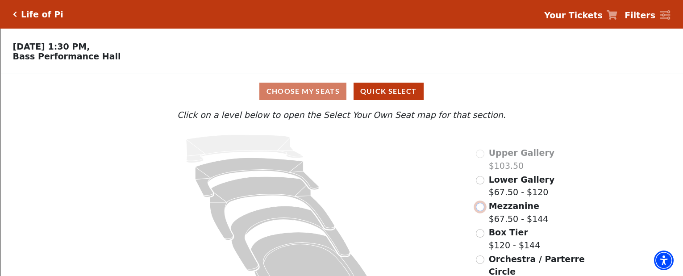
click at [479, 209] on input "Mezzanine$67.50 - $144\a" at bounding box center [480, 207] width 8 height 8
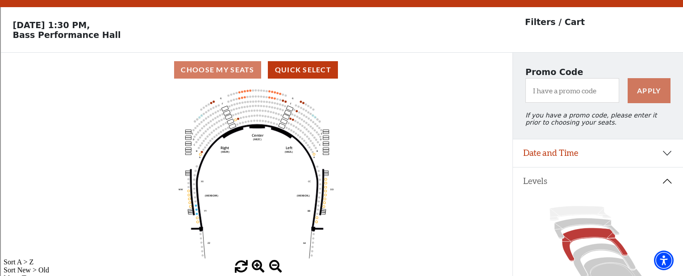
scroll to position [41, 0]
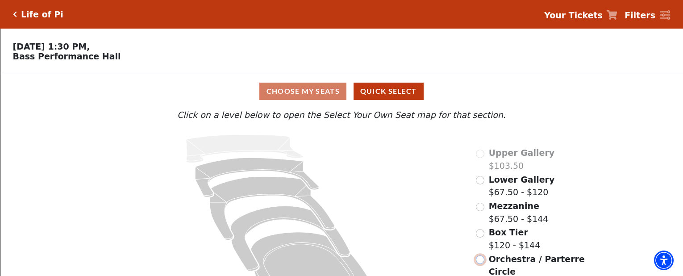
click at [480, 260] on input "Orchestra / Parterre Circle$67.50 - $144\a" at bounding box center [480, 259] width 8 height 8
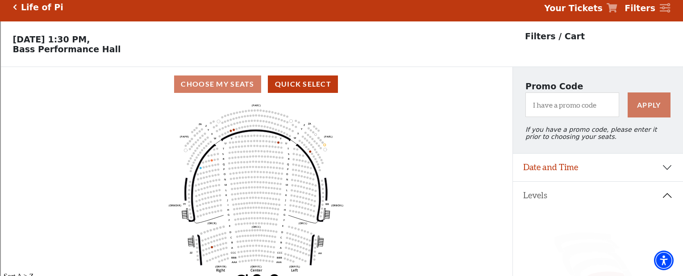
scroll to position [41, 0]
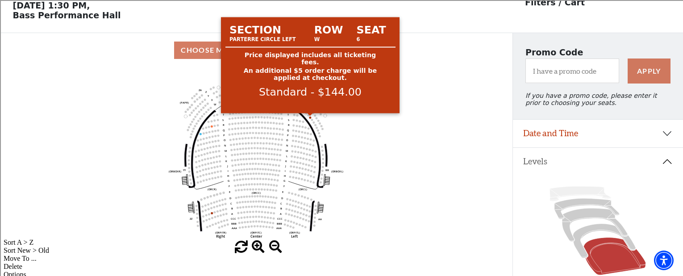
click at [310, 116] on circle at bounding box center [310, 117] width 2 height 2
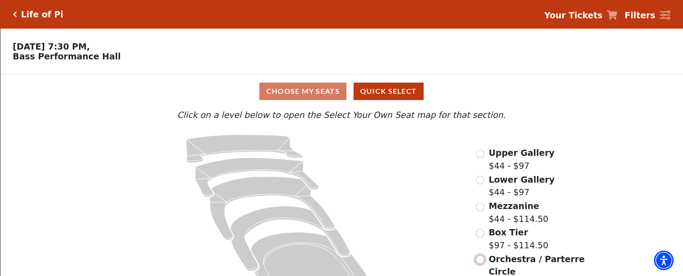
click at [479, 261] on input "Orchestra / Parterre Circle$44 - $114.50\a" at bounding box center [480, 259] width 8 height 8
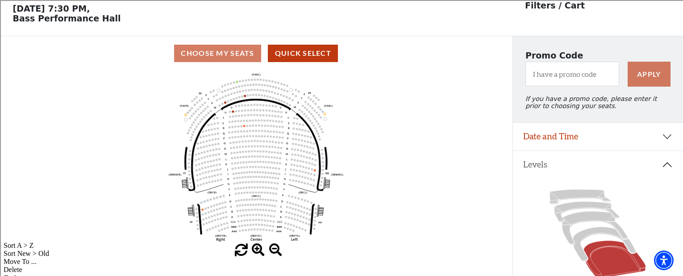
scroll to position [41, 0]
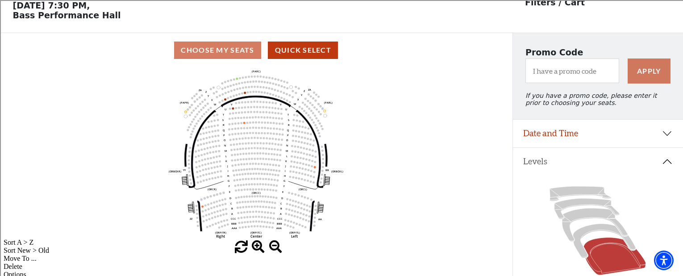
click at [245, 94] on use "Seat Selected" at bounding box center [245, 92] width 3 height 3
click at [243, 100] on icon "Left (ORPITL) Right (ORPITR) Center (ORPITC) ZZ AA YY BB ZA ZA (ORCL) (ORCR) (O…" at bounding box center [255, 153] width 461 height 173
click at [246, 93] on icon "Left (ORPITL) Right (ORPITR) Center (ORPITC) ZZ AA YY BB ZA ZA (ORCL) (ORCR) (O…" at bounding box center [255, 153] width 461 height 173
click at [243, 93] on circle at bounding box center [242, 93] width 2 height 2
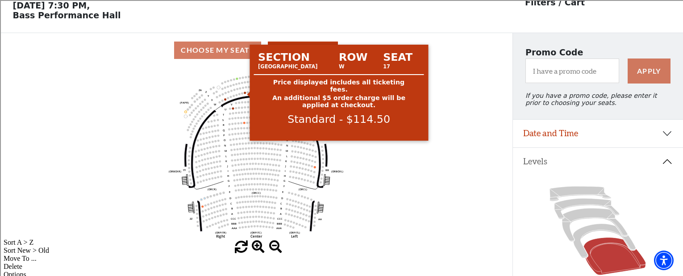
click at [244, 93] on circle at bounding box center [245, 92] width 2 height 2
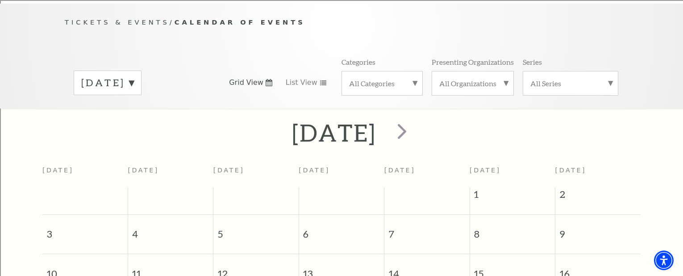
scroll to position [79, 0]
click at [414, 120] on span "next" at bounding box center [401, 131] width 25 height 25
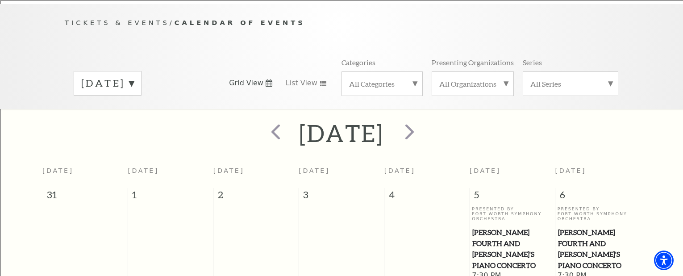
scroll to position [72, 0]
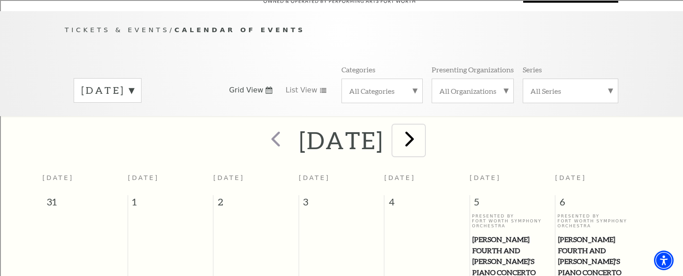
click at [422, 128] on span "next" at bounding box center [409, 138] width 25 height 25
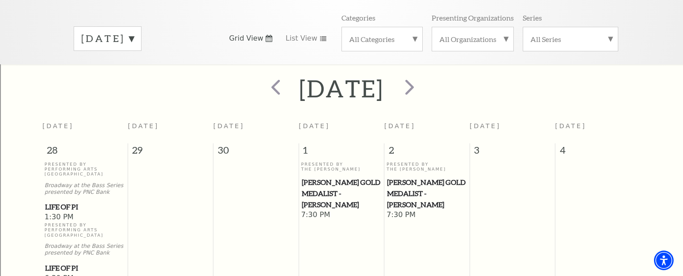
scroll to position [143, 0]
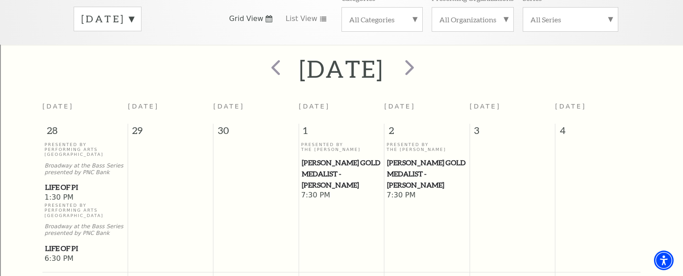
click at [58, 182] on span "Life of Pi" at bounding box center [85, 187] width 80 height 11
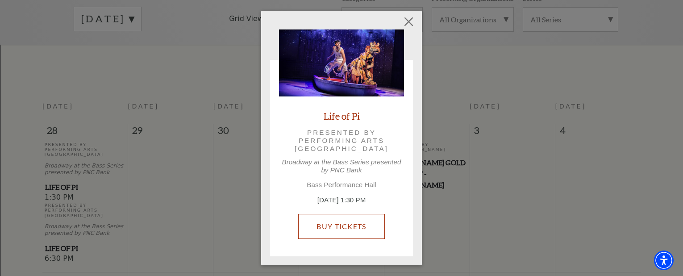
click at [346, 225] on link "Buy Tickets" at bounding box center [341, 226] width 86 height 25
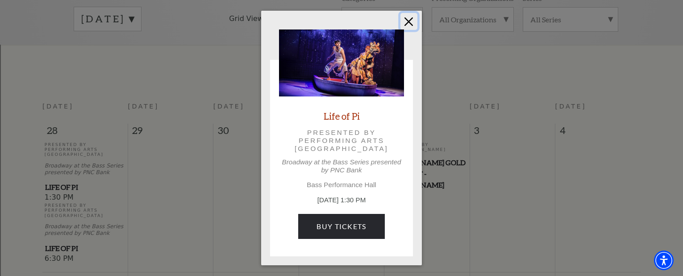
click at [409, 21] on button "Close" at bounding box center [408, 21] width 17 height 17
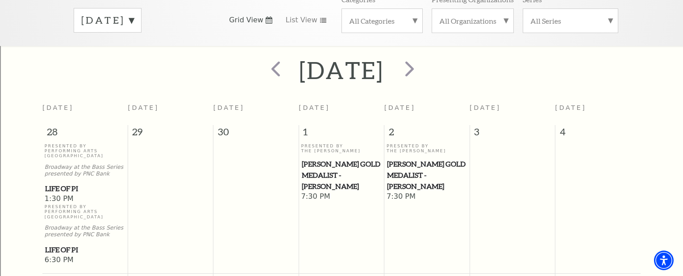
scroll to position [123, 0]
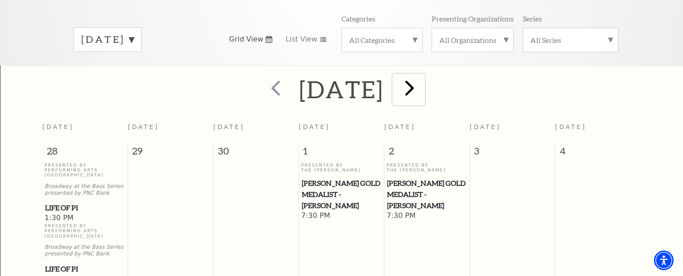
click at [422, 77] on span "next" at bounding box center [409, 87] width 25 height 25
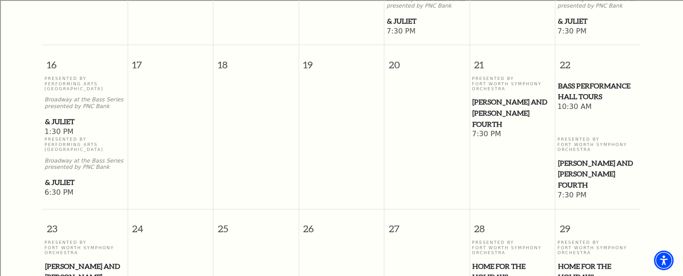
scroll to position [696, 0]
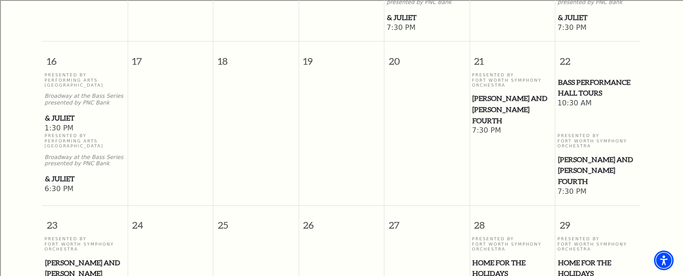
click at [66, 124] on span "1:30 PM" at bounding box center [85, 129] width 81 height 10
click at [58, 133] on p "Presented By Performing Arts Fort Worth" at bounding box center [85, 140] width 81 height 15
click at [58, 113] on span "& Juliet" at bounding box center [85, 117] width 80 height 11
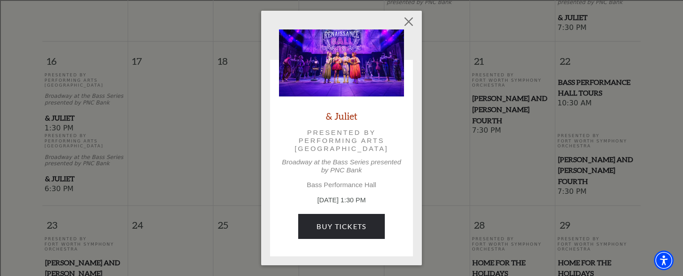
click at [58, 113] on div "& Juliet Presented by Performing Arts Fort Worth Broadway at the Bass Series pr…" at bounding box center [341, 138] width 683 height 276
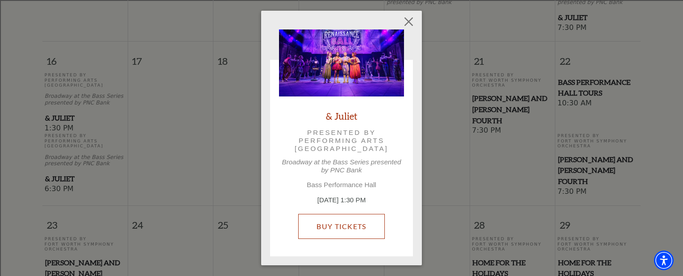
click at [347, 223] on link "Buy Tickets" at bounding box center [341, 226] width 86 height 25
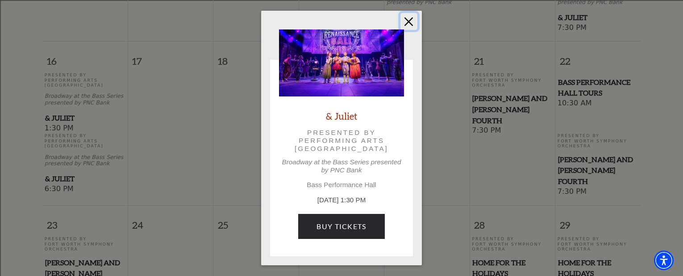
click at [406, 22] on button "Close" at bounding box center [408, 21] width 17 height 17
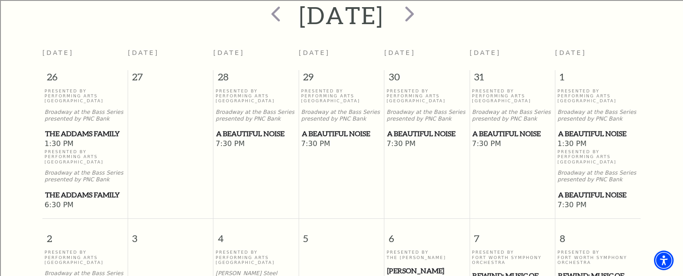
scroll to position [179, 0]
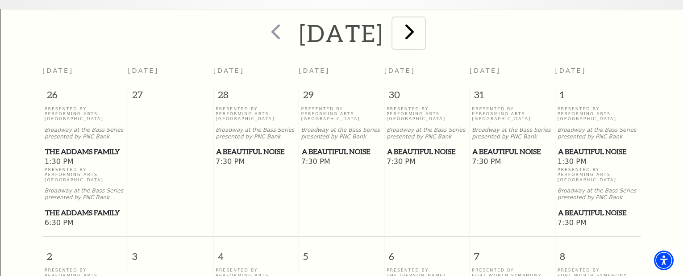
click at [422, 25] on span "next" at bounding box center [409, 31] width 25 height 25
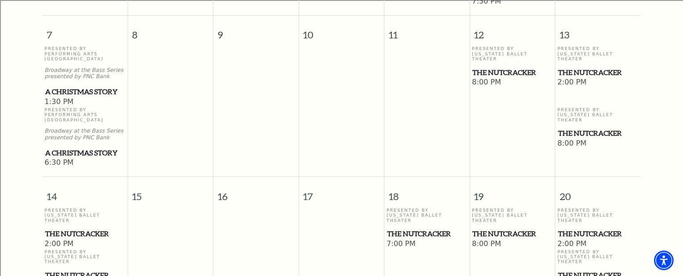
scroll to position [447, 0]
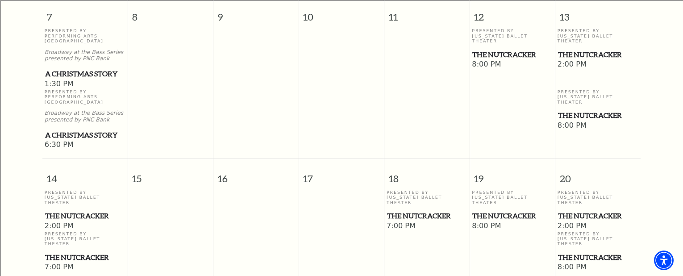
click at [497, 49] on span "The Nutcracker" at bounding box center [512, 54] width 80 height 11
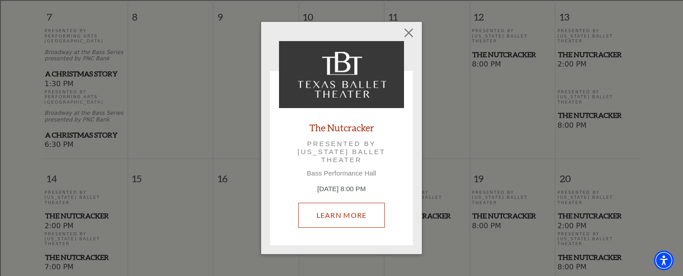
click at [349, 211] on link "Learn More" at bounding box center [341, 215] width 87 height 25
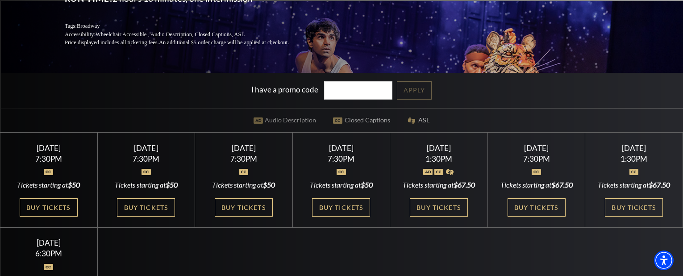
scroll to position [161, 0]
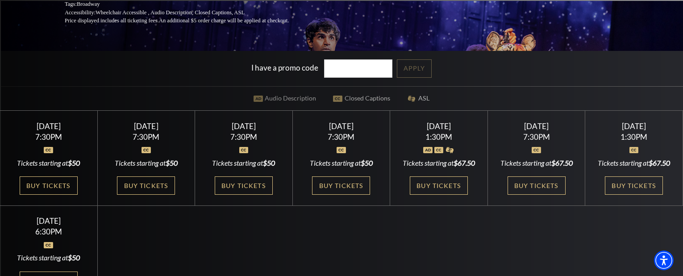
click at [50, 225] on div "Sunday September 28" at bounding box center [49, 220] width 76 height 9
click at [52, 225] on div "Sunday September 28" at bounding box center [49, 220] width 76 height 9
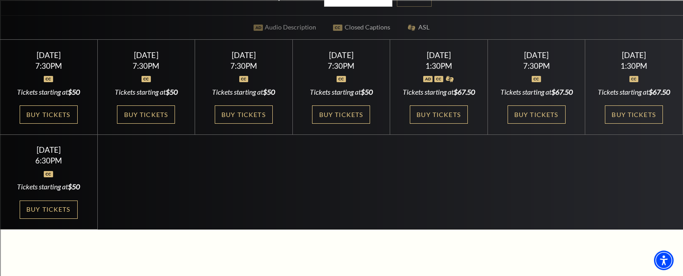
scroll to position [232, 0]
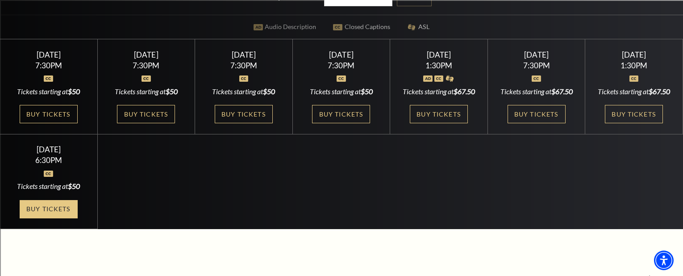
click at [41, 218] on link "Buy Tickets" at bounding box center [49, 209] width 58 height 18
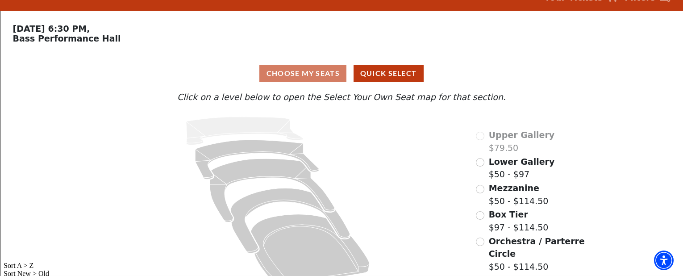
scroll to position [33, 0]
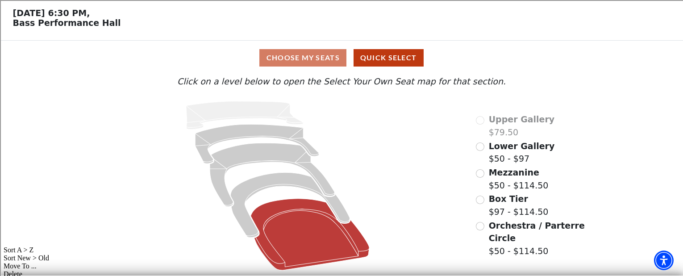
click at [352, 232] on icon at bounding box center [309, 234] width 119 height 71
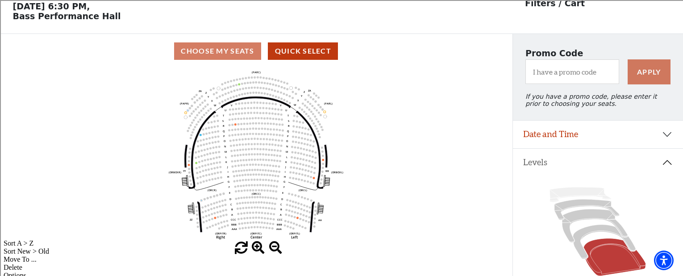
scroll to position [41, 0]
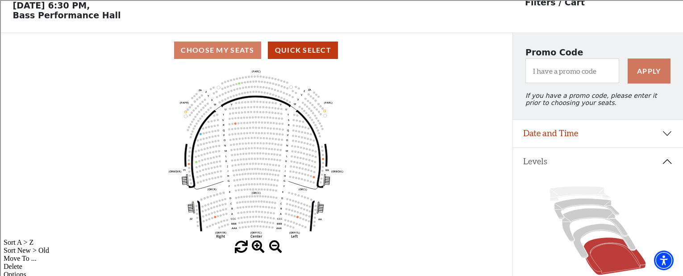
click at [296, 216] on icon "Left (ORPITL) Right (ORPITR) Center (ORPITC) ZZ AA YY BB ZA ZA (ORCL) (ORCR) (O…" at bounding box center [255, 153] width 461 height 173
click at [296, 217] on icon "Left (ORPITL) Right (ORPITR) Center (ORPITC) ZZ AA YY BB ZA ZA (ORCL) (ORCR) (O…" at bounding box center [255, 153] width 461 height 173
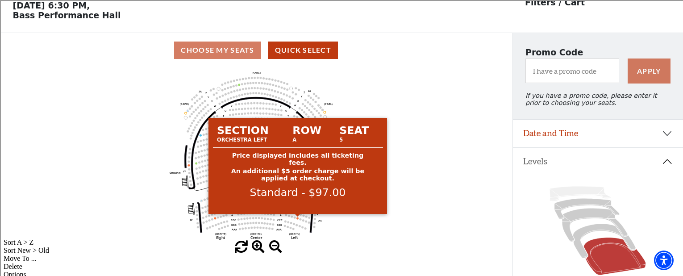
click at [296, 218] on circle at bounding box center [297, 218] width 2 height 2
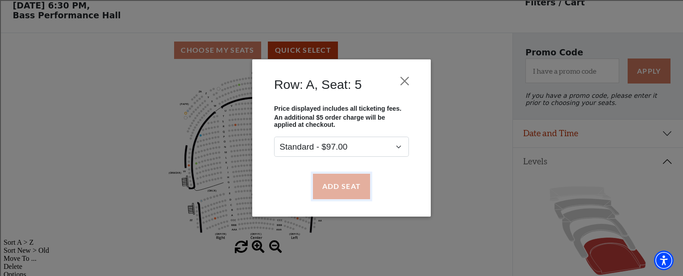
click at [345, 183] on button "Add Seat" at bounding box center [341, 186] width 57 height 25
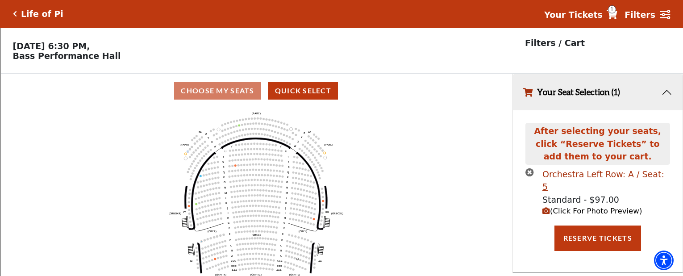
scroll to position [0, 0]
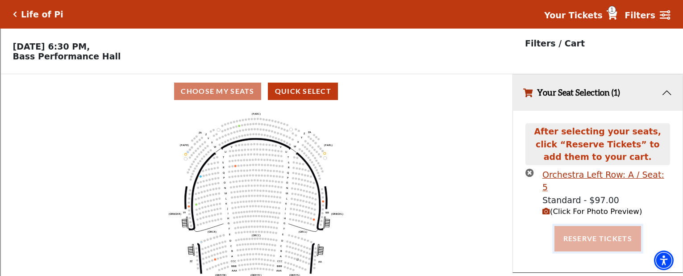
click at [598, 232] on button "Reserve Tickets" at bounding box center [597, 238] width 87 height 25
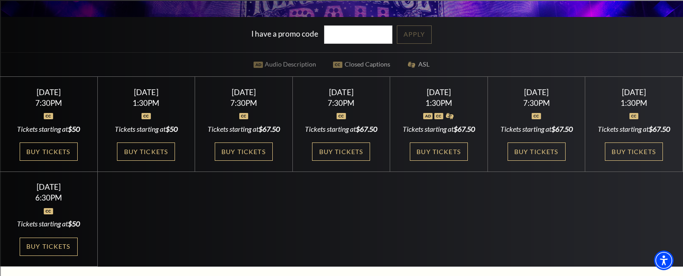
scroll to position [214, 0]
